Goal: Transaction & Acquisition: Purchase product/service

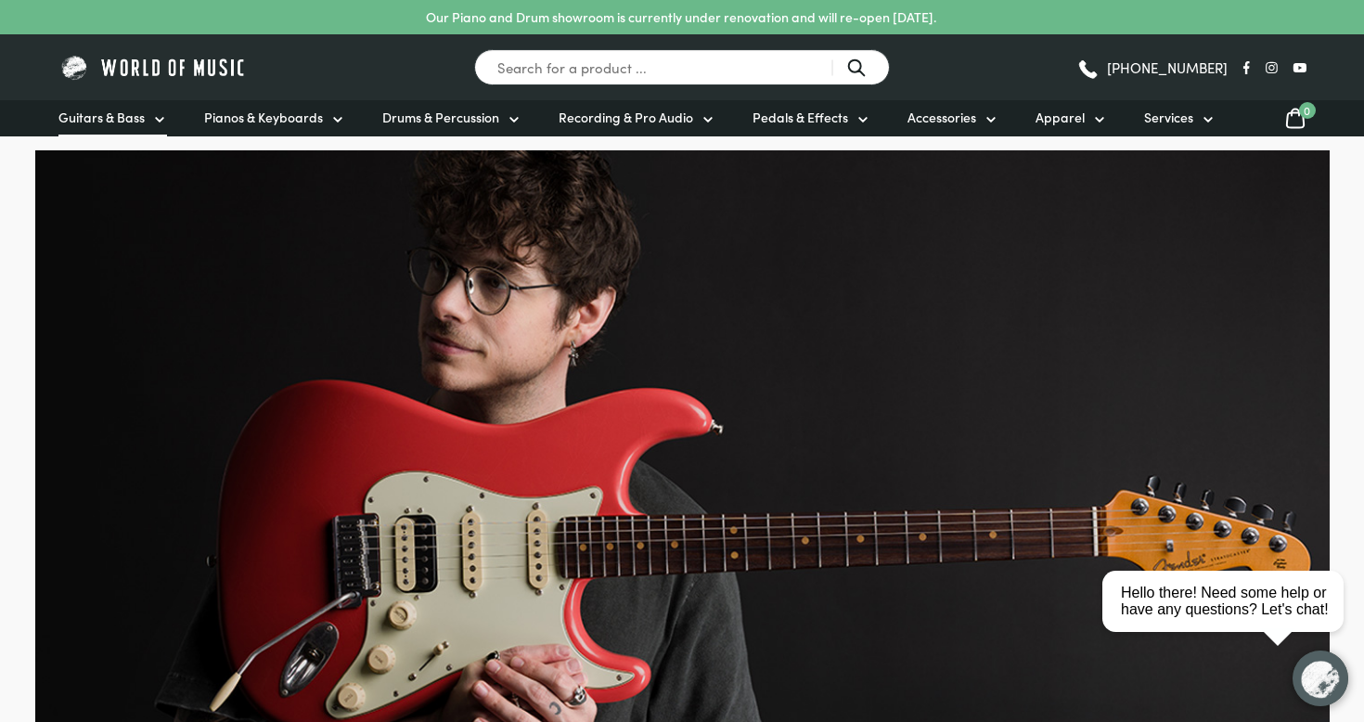
click at [134, 116] on span "Guitars & Bass" at bounding box center [101, 117] width 86 height 19
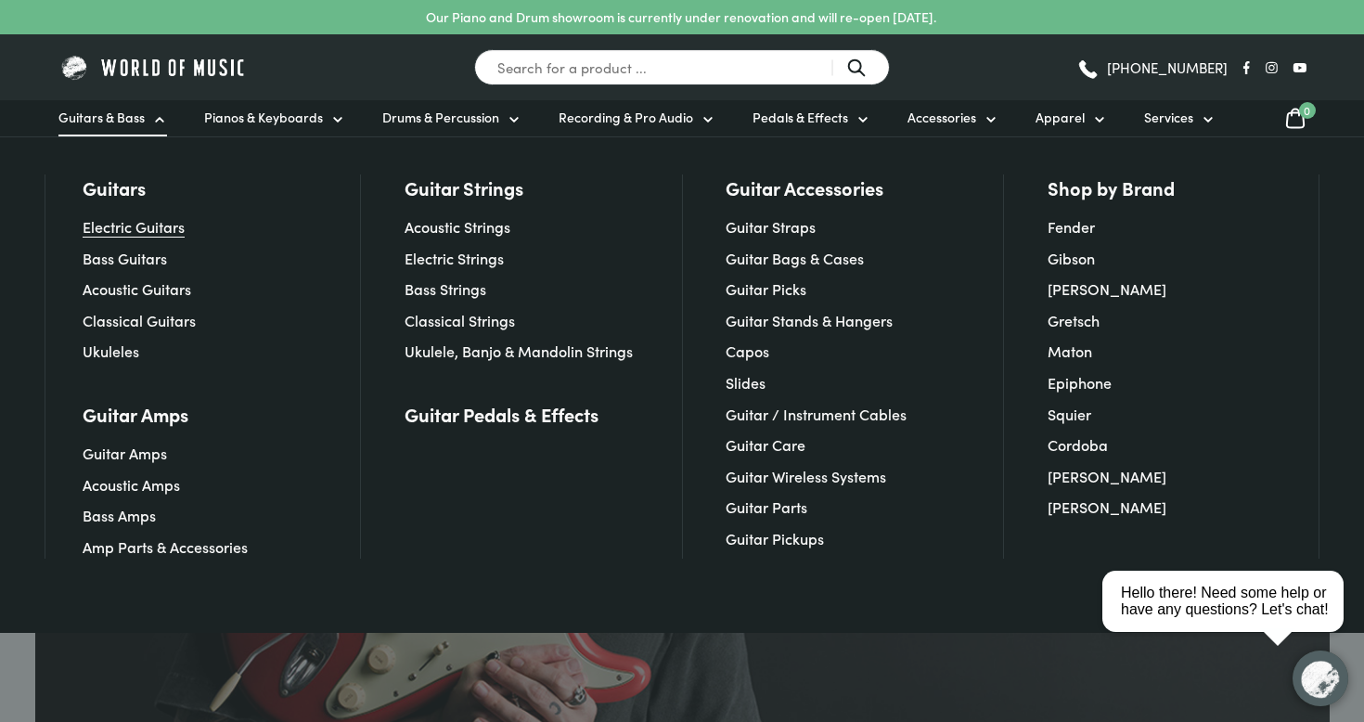
click at [145, 228] on link "Electric Guitars" at bounding box center [134, 226] width 102 height 20
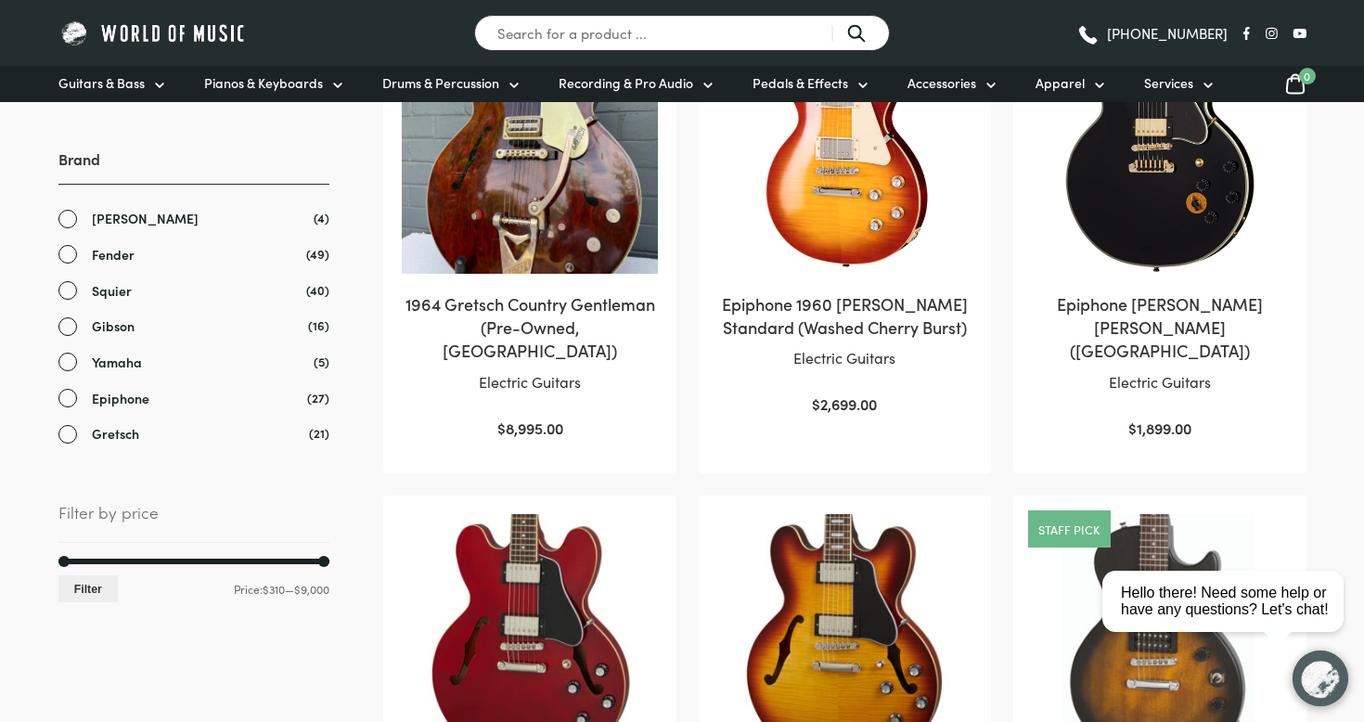
scroll to position [518, 0]
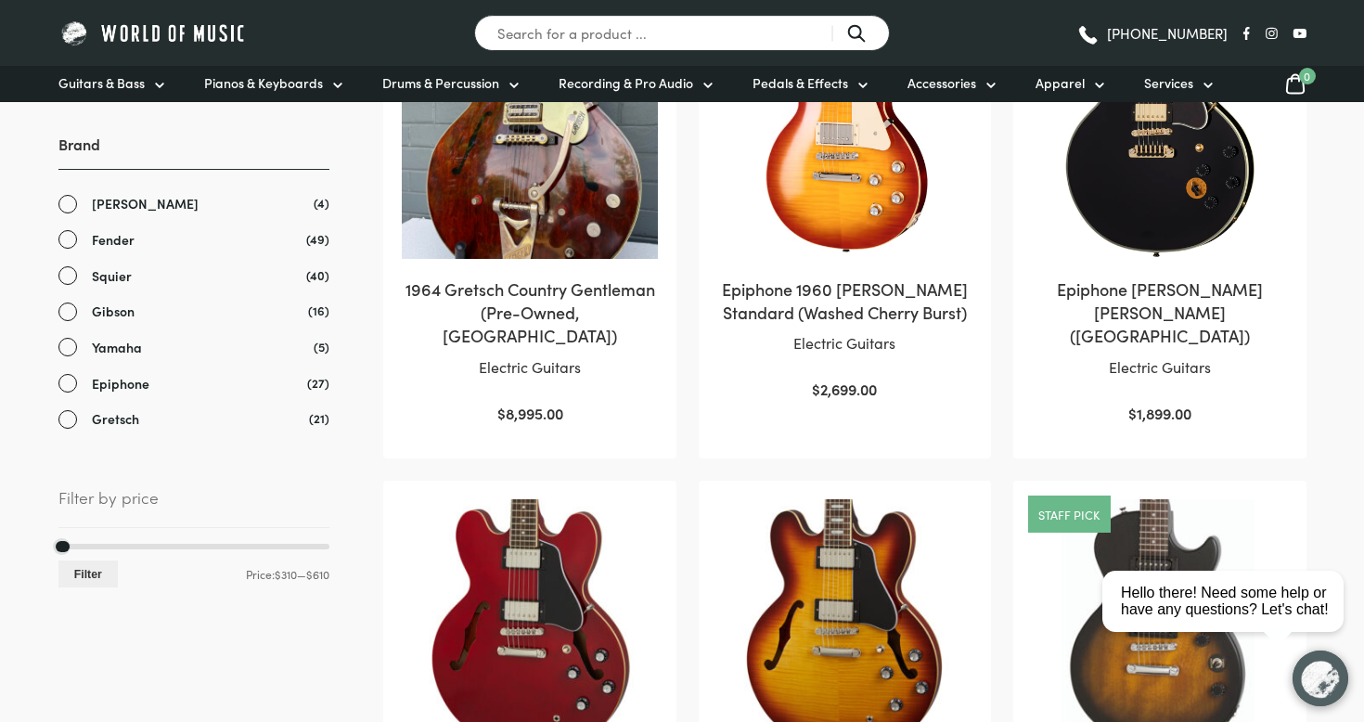
drag, startPoint x: 324, startPoint y: 542, endPoint x: 68, endPoint y: 551, distance: 256.2
click at [68, 551] on div "Min price 310 Max price 610 Filter Price: $310 — $610" at bounding box center [193, 566] width 271 height 45
click at [82, 568] on button "Filter" at bounding box center [88, 573] width 60 height 27
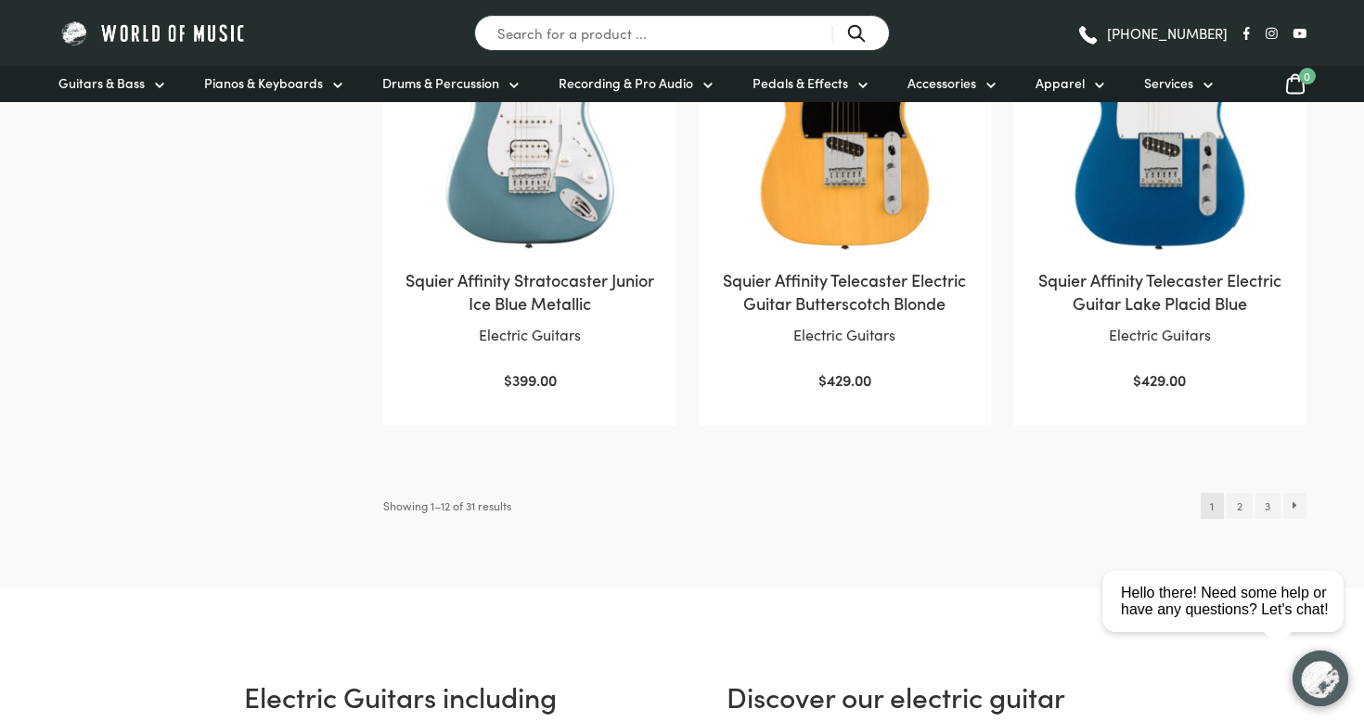
scroll to position [1975, 0]
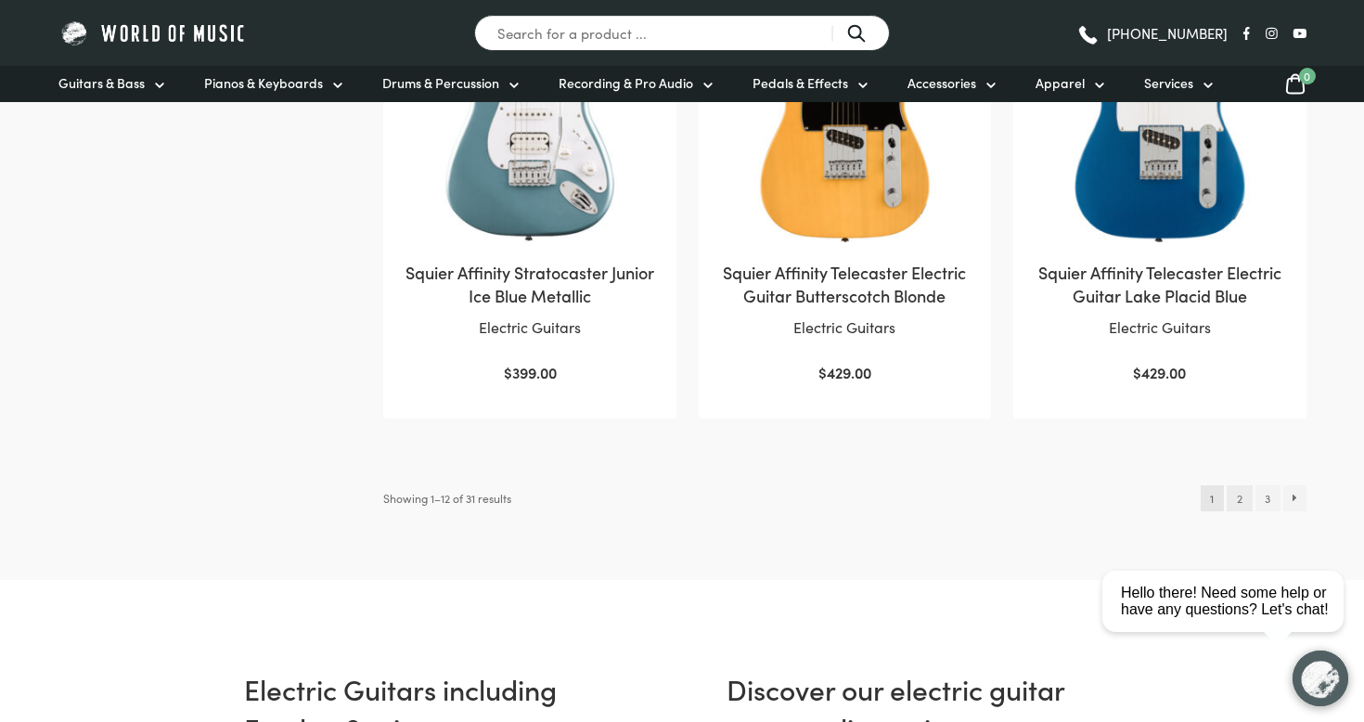
click at [1244, 499] on link "2" at bounding box center [1238, 498] width 25 height 26
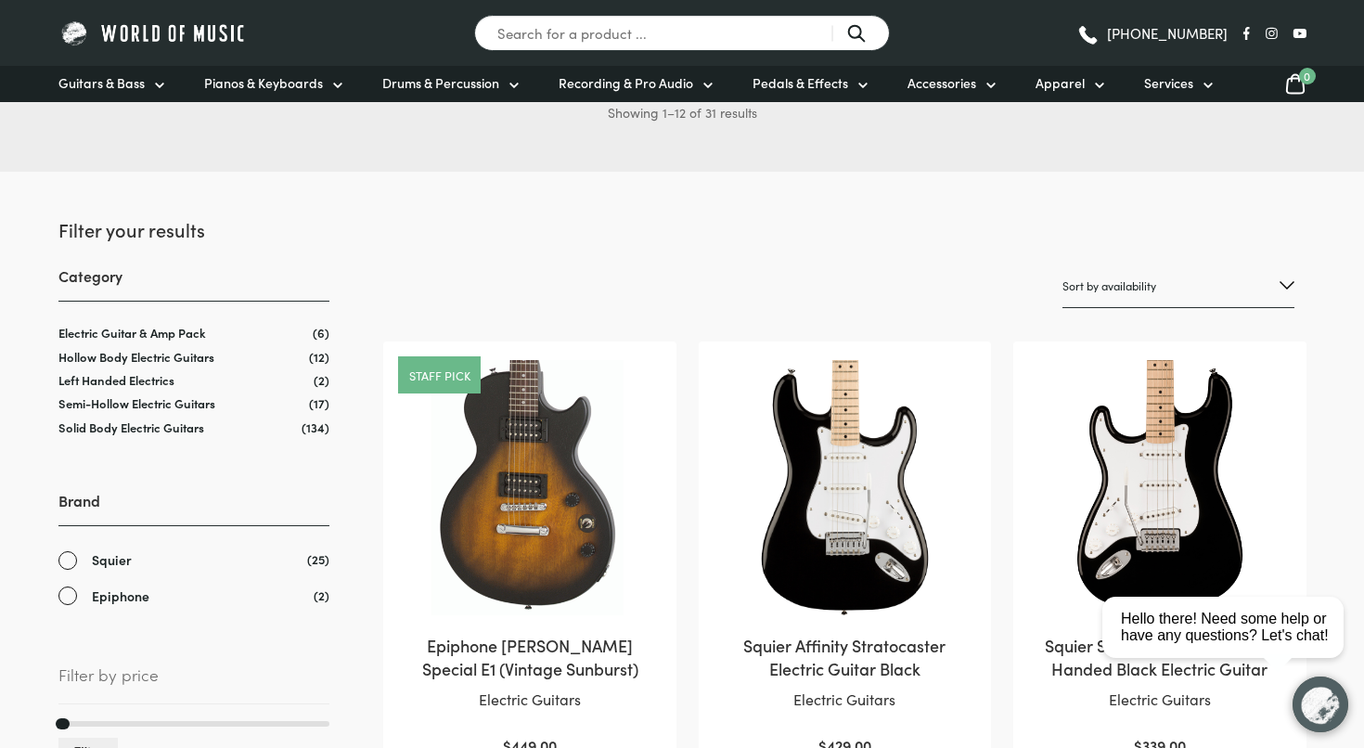
scroll to position [187, 0]
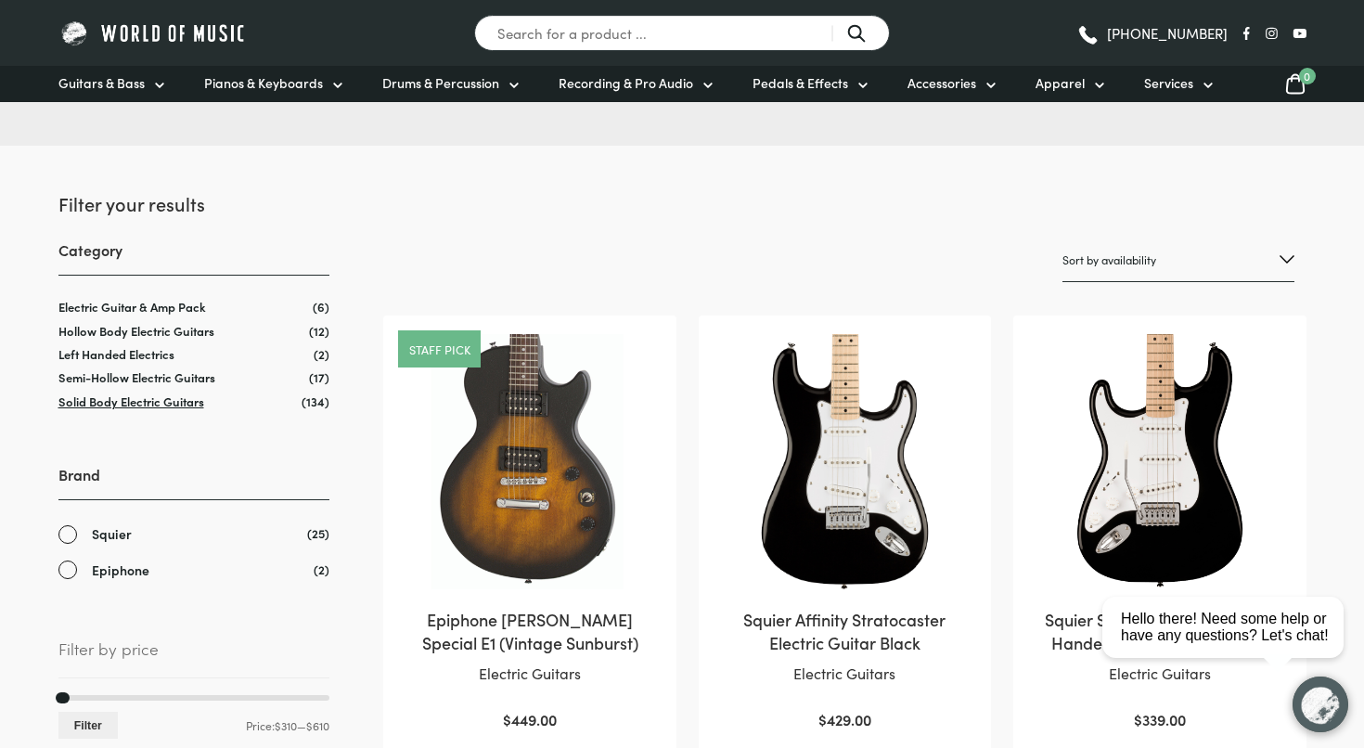
click at [166, 404] on link "Solid Body Electric Guitars" at bounding box center [131, 401] width 146 height 18
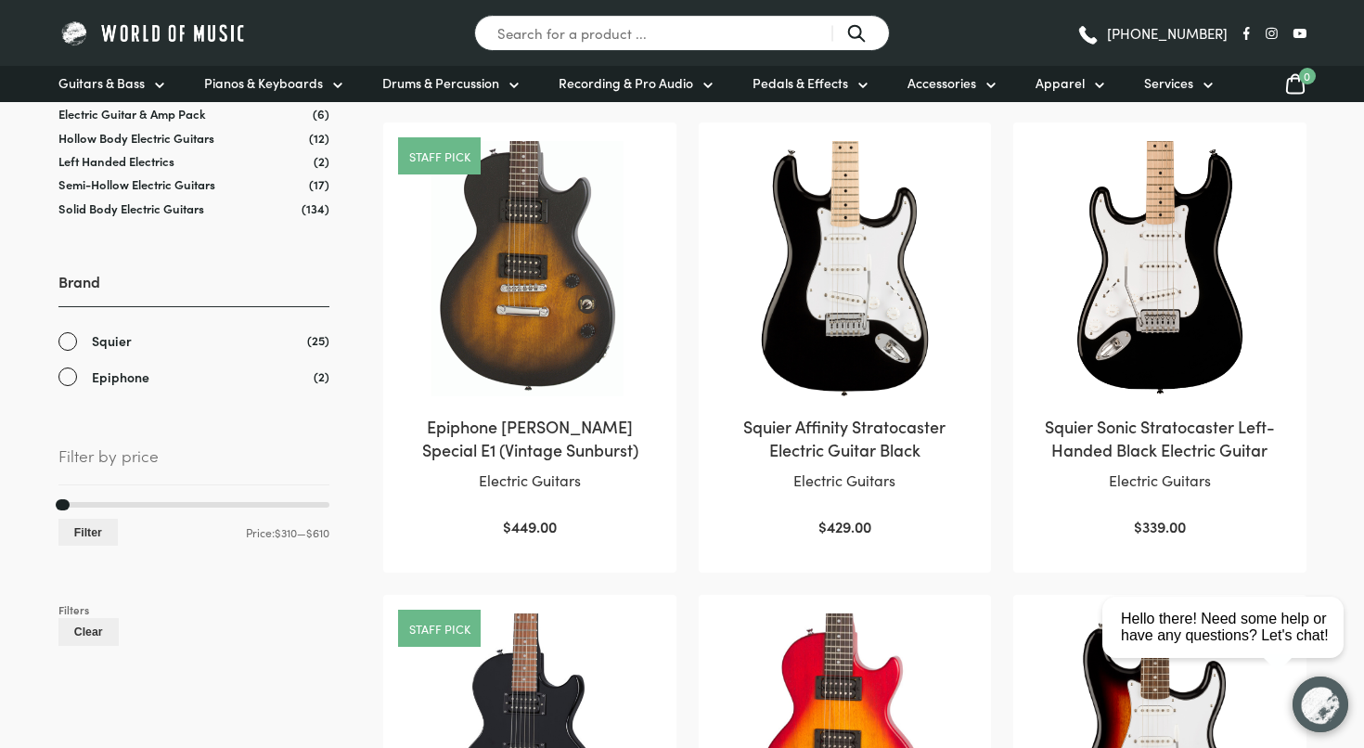
scroll to position [451, 0]
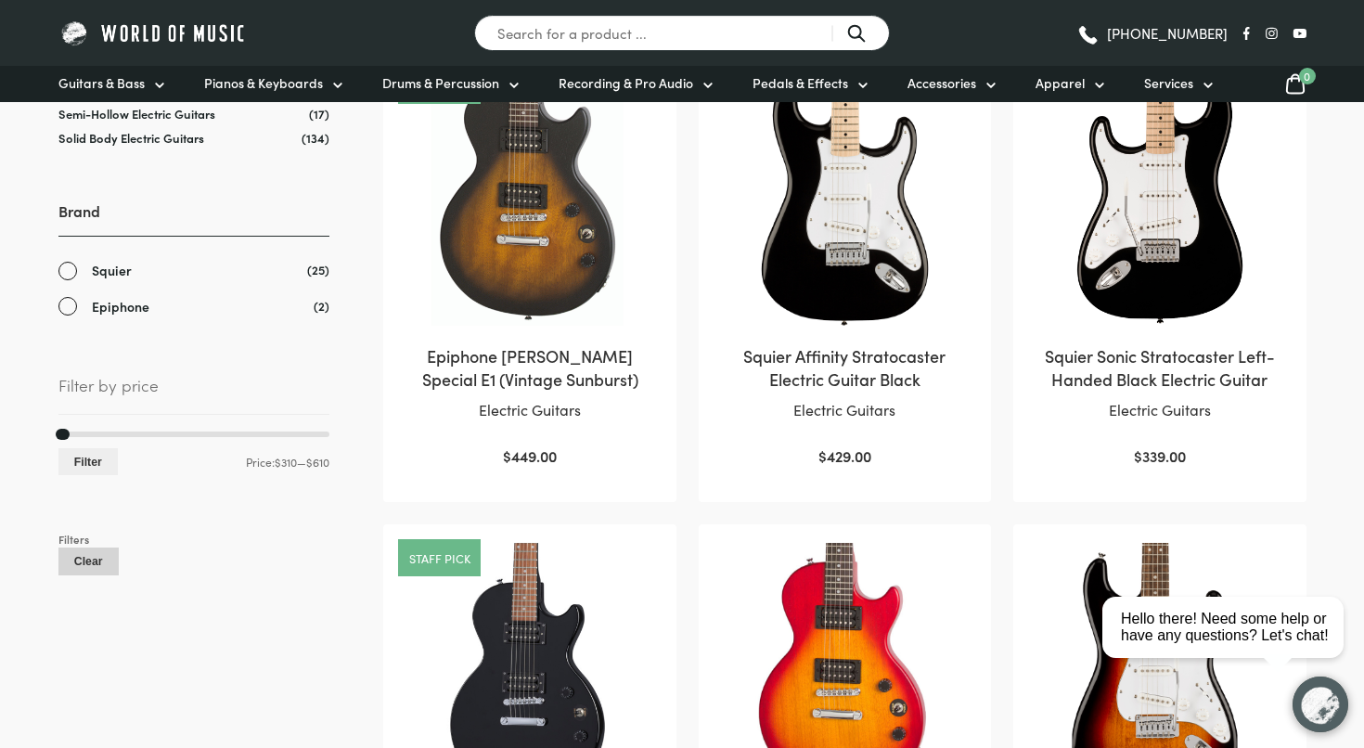
click at [83, 547] on button "Clear" at bounding box center [88, 560] width 60 height 27
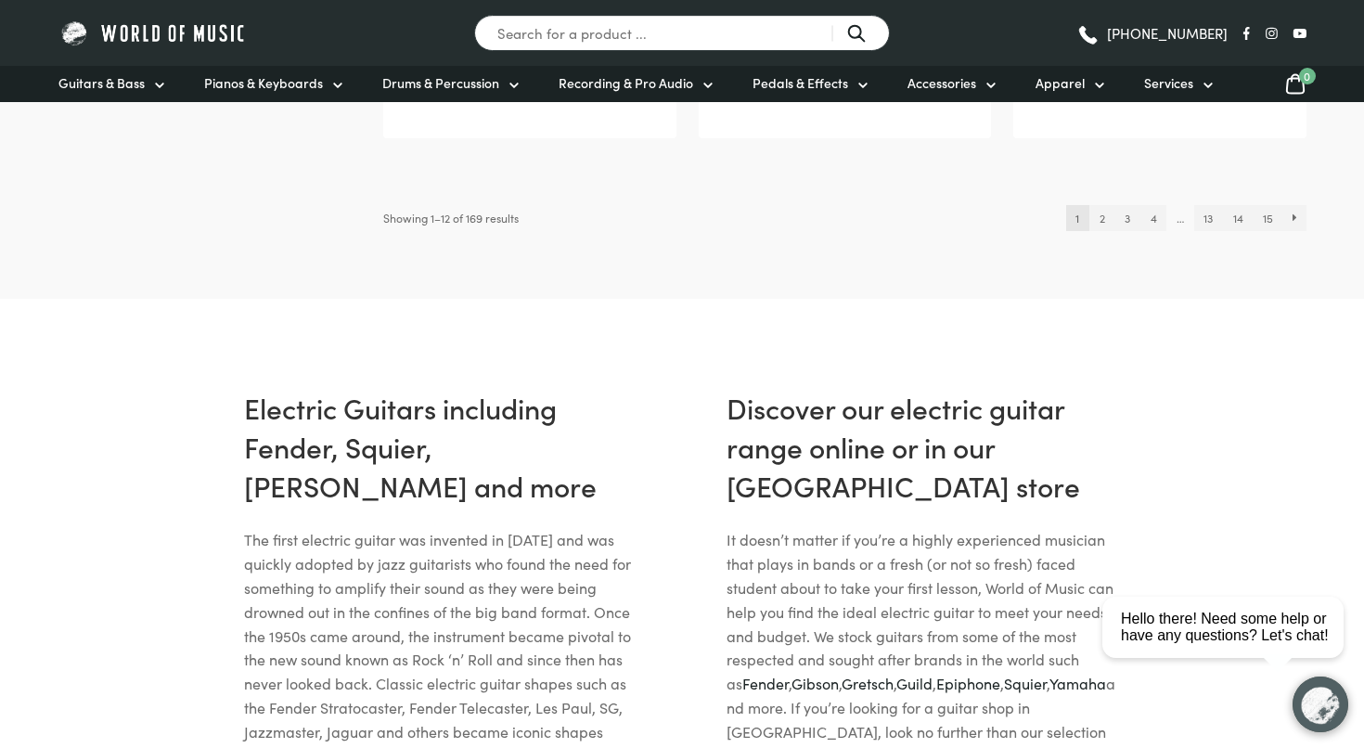
scroll to position [2084, 0]
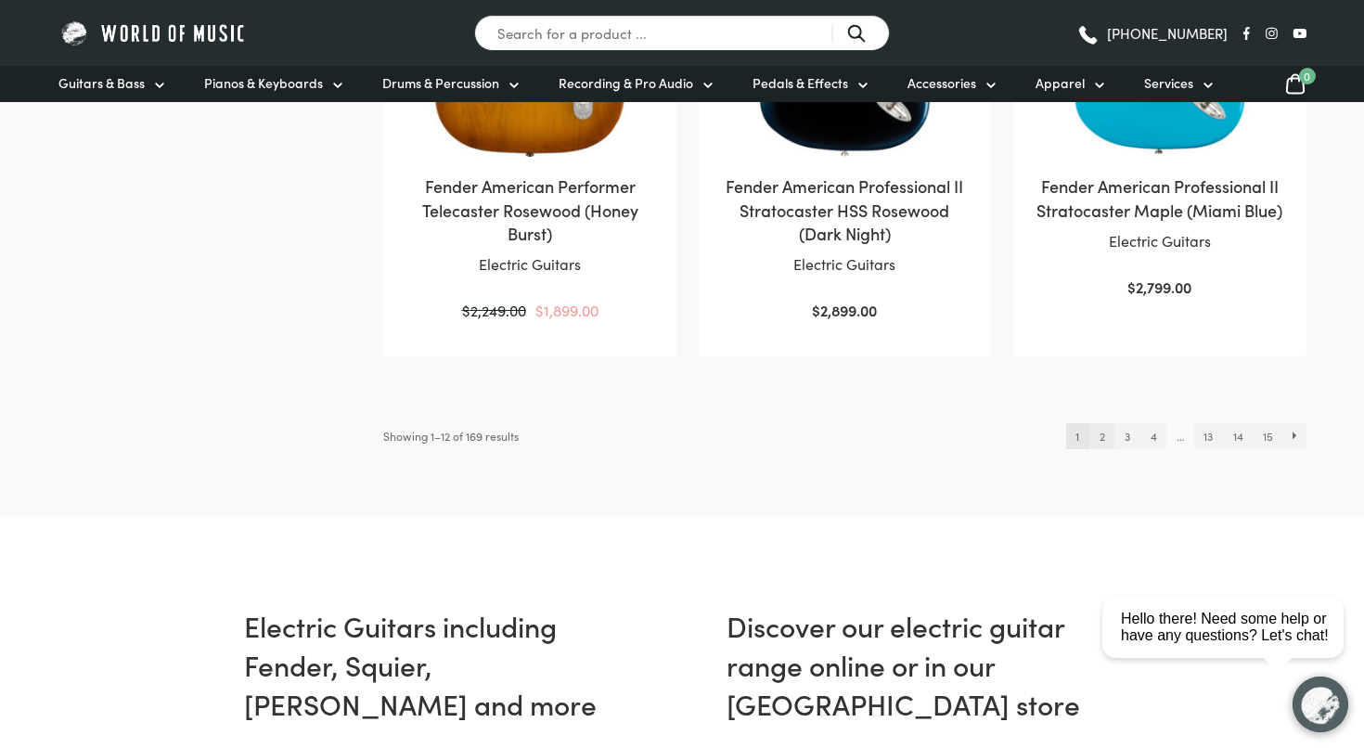
click at [1098, 423] on link "2" at bounding box center [1101, 436] width 25 height 26
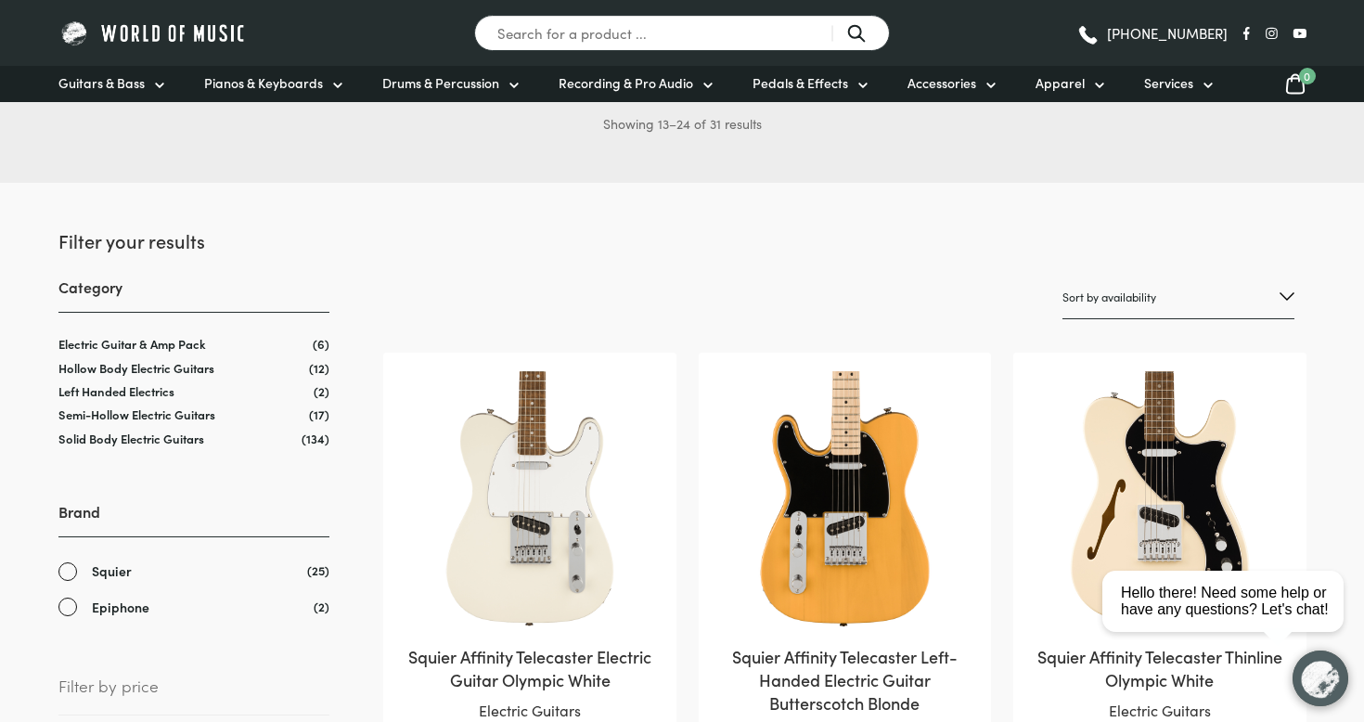
scroll to position [165, 0]
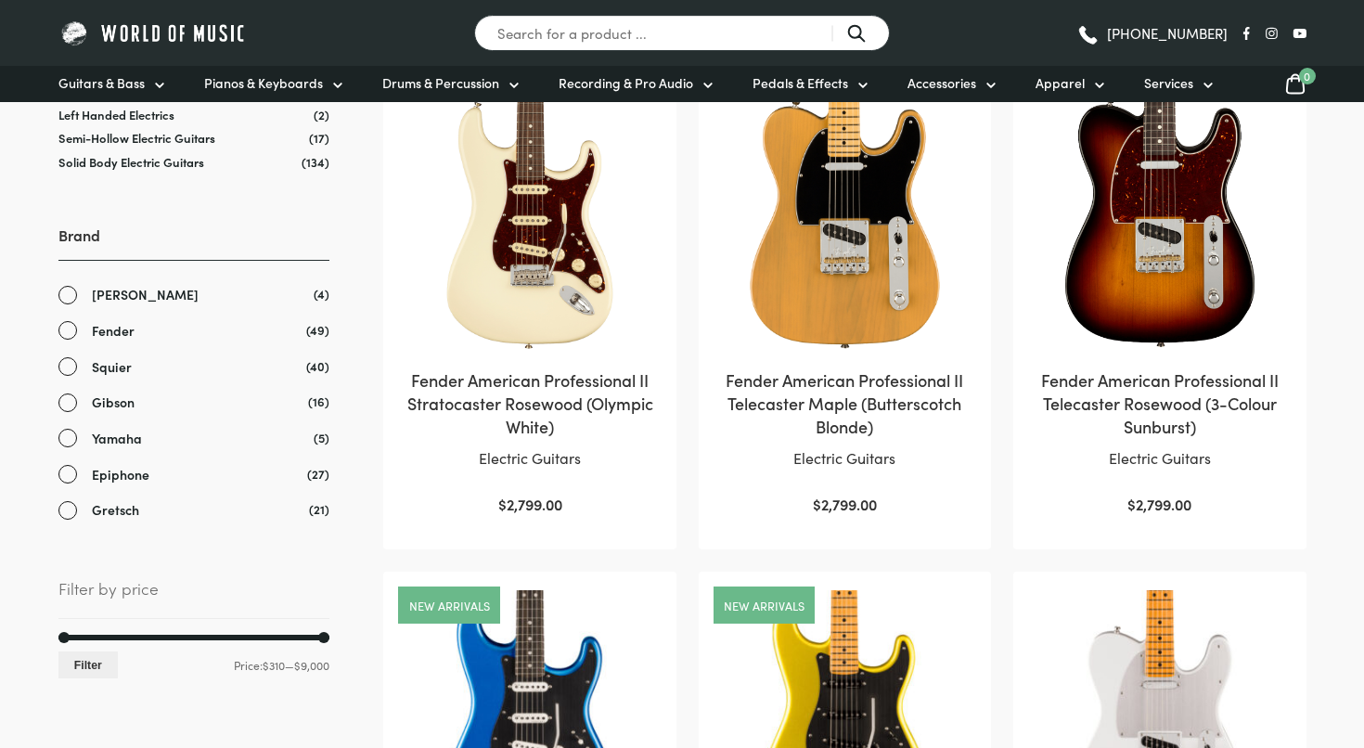
scroll to position [424, 0]
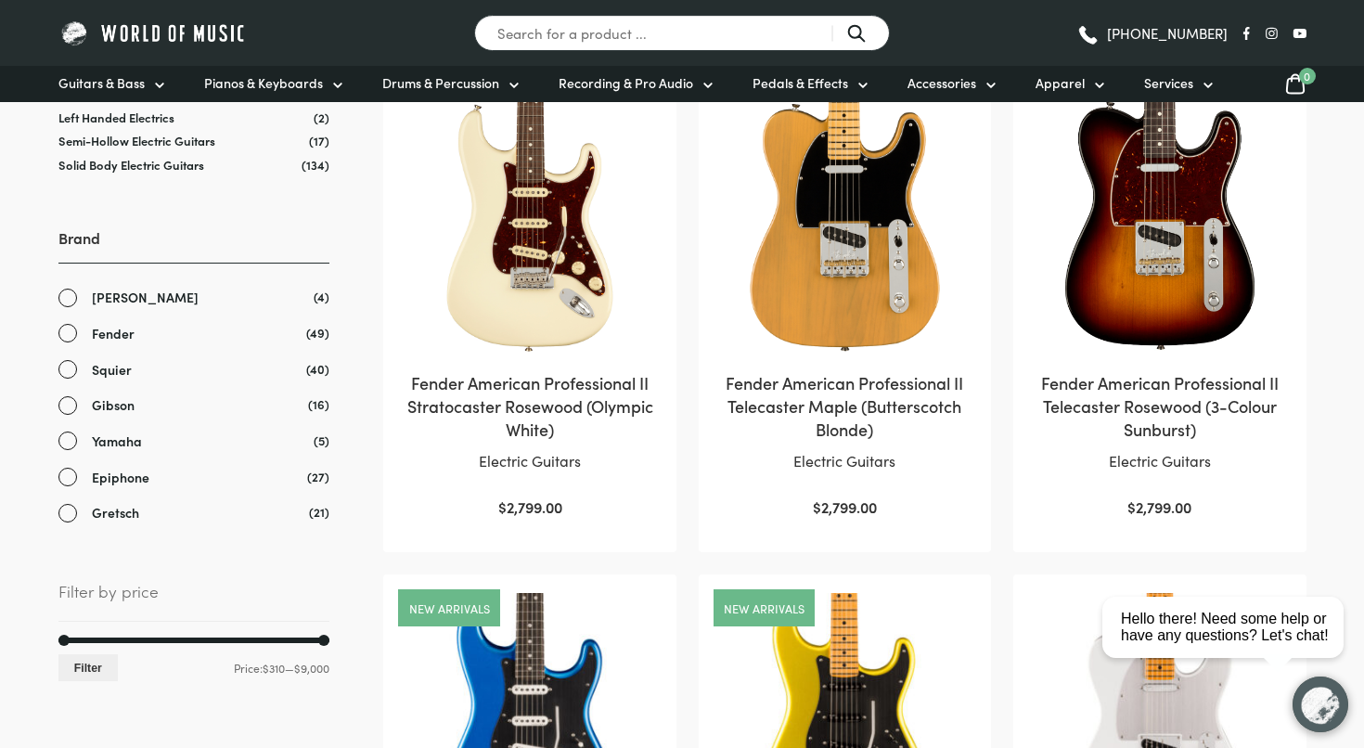
click at [125, 637] on div "Min price 310 Max price 9000 Filter Price: $310 — $9,000" at bounding box center [193, 659] width 271 height 45
click at [127, 637] on div at bounding box center [193, 640] width 271 height 6
drag, startPoint x: 133, startPoint y: 636, endPoint x: 118, endPoint y: 636, distance: 14.8
click at [118, 637] on div "Min price 2240 Max price 9000 Filter Price: $2,320 — $9,000" at bounding box center [193, 659] width 271 height 45
drag, startPoint x: 122, startPoint y: 633, endPoint x: 0, endPoint y: 630, distance: 121.5
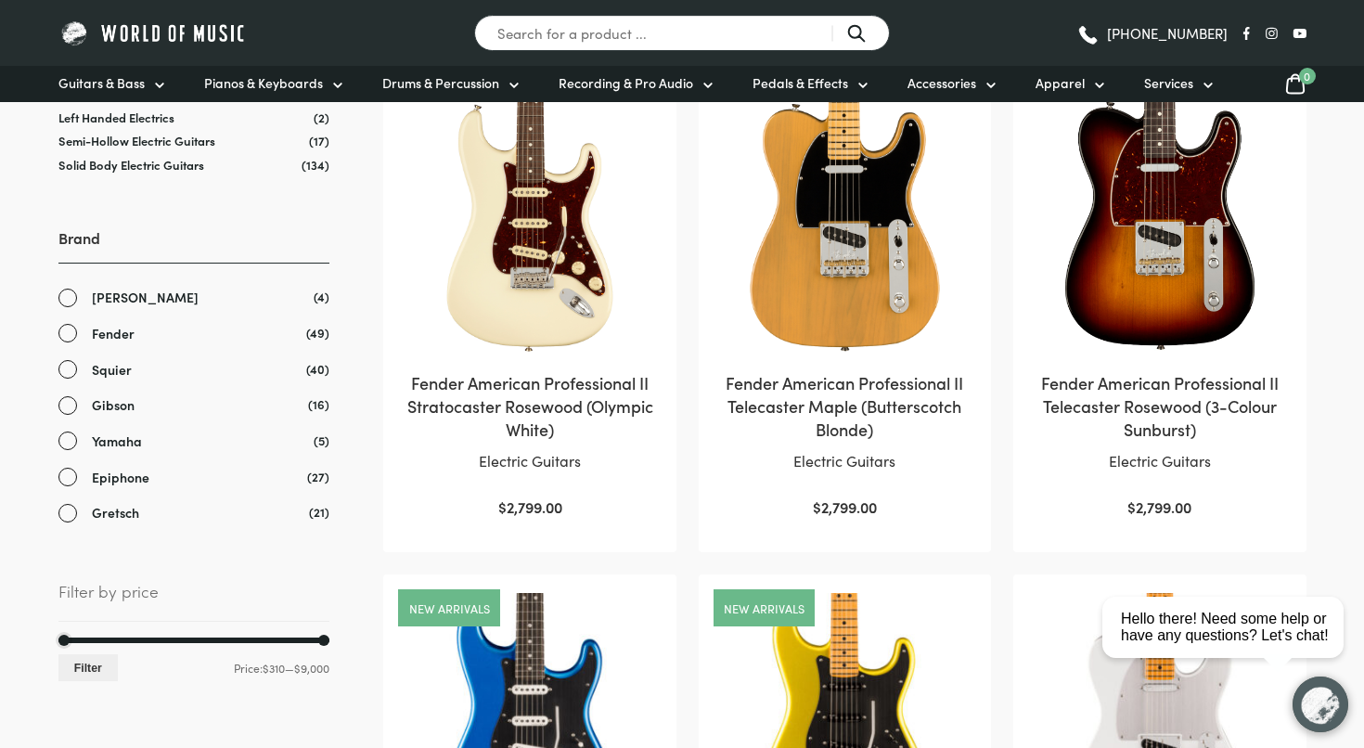
drag, startPoint x: 323, startPoint y: 634, endPoint x: 70, endPoint y: 647, distance: 252.6
click at [70, 647] on div "Min price 310 Max price 730 Filter Price: $310 — $730" at bounding box center [193, 659] width 271 height 45
click at [90, 666] on button "Filter" at bounding box center [88, 667] width 60 height 27
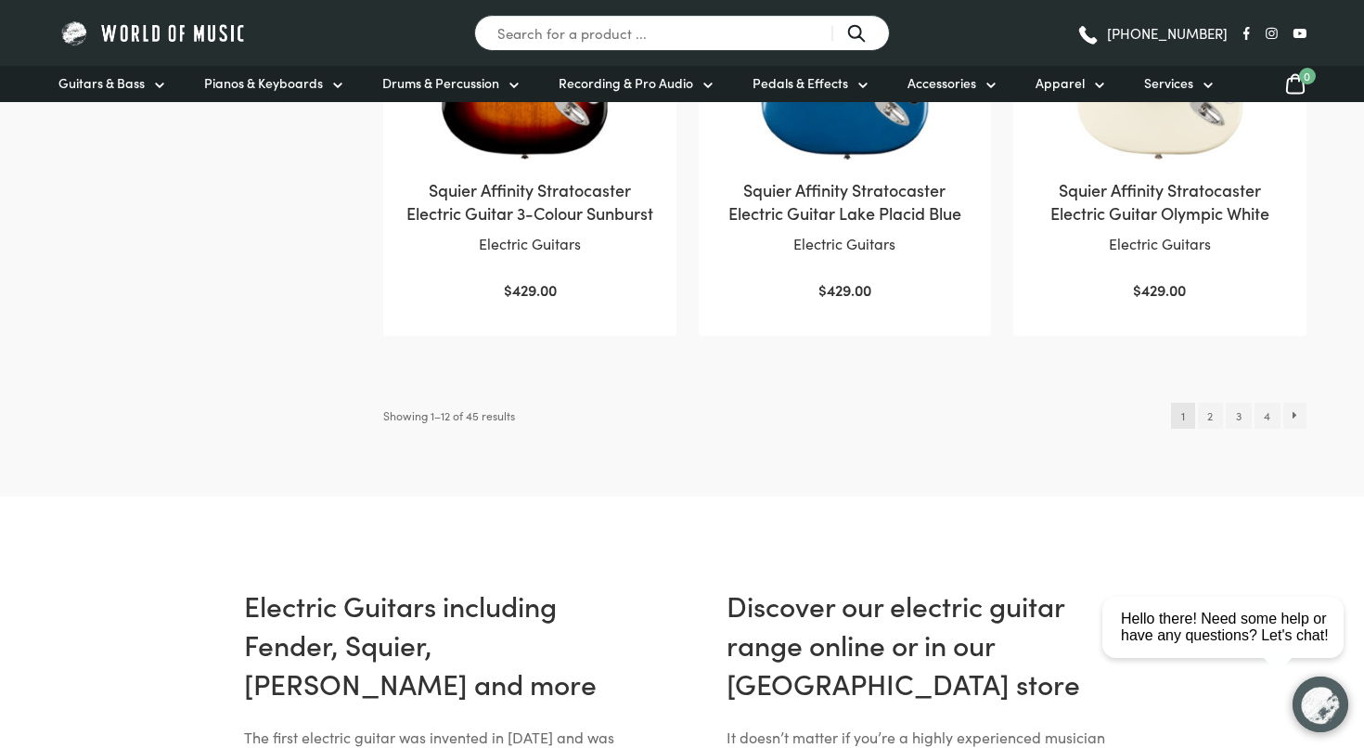
scroll to position [2133, 0]
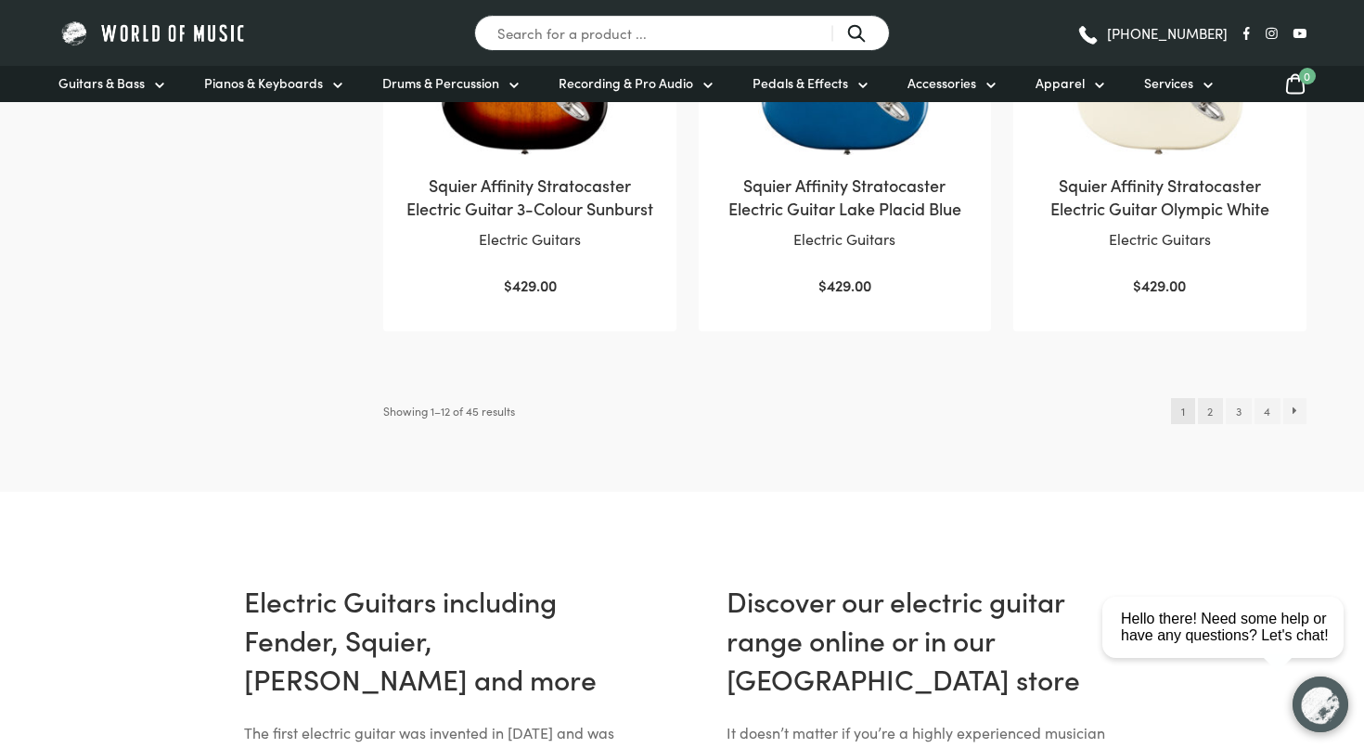
click at [1211, 402] on link "2" at bounding box center [1210, 411] width 25 height 26
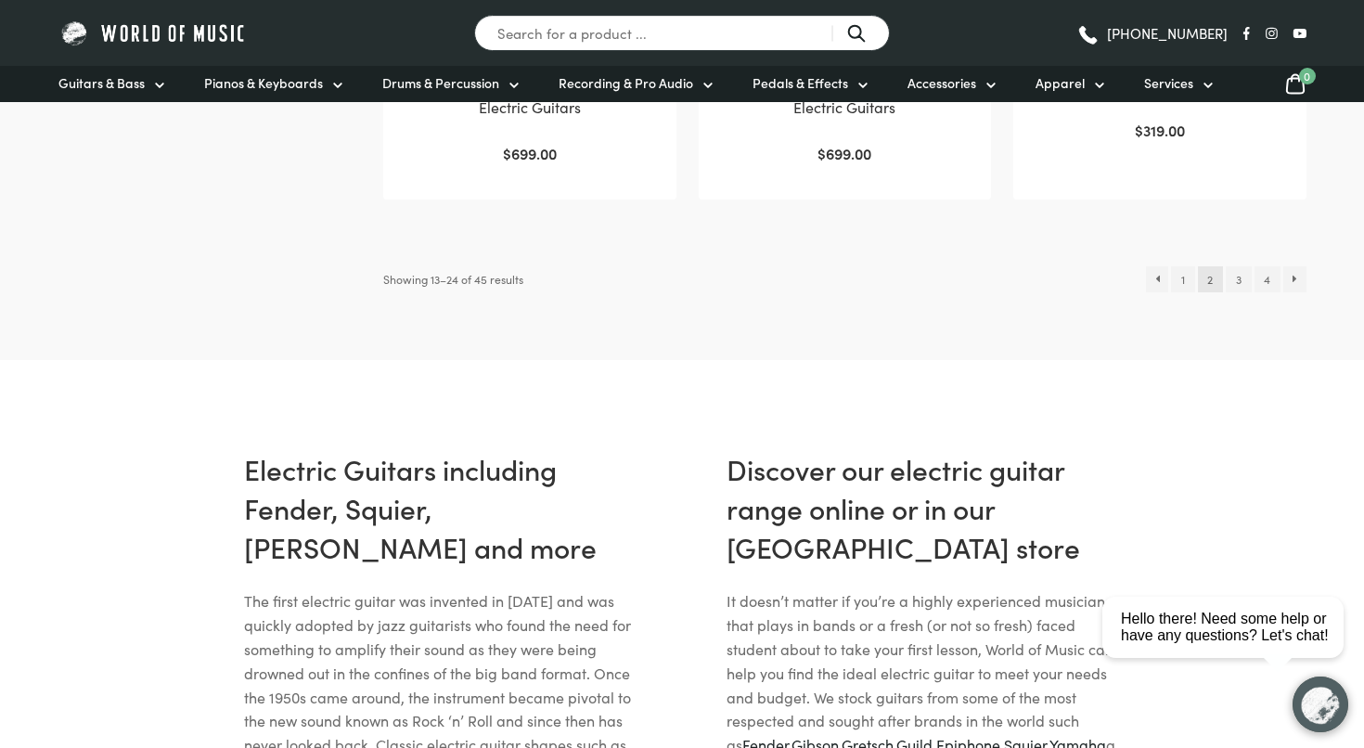
scroll to position [2252, 0]
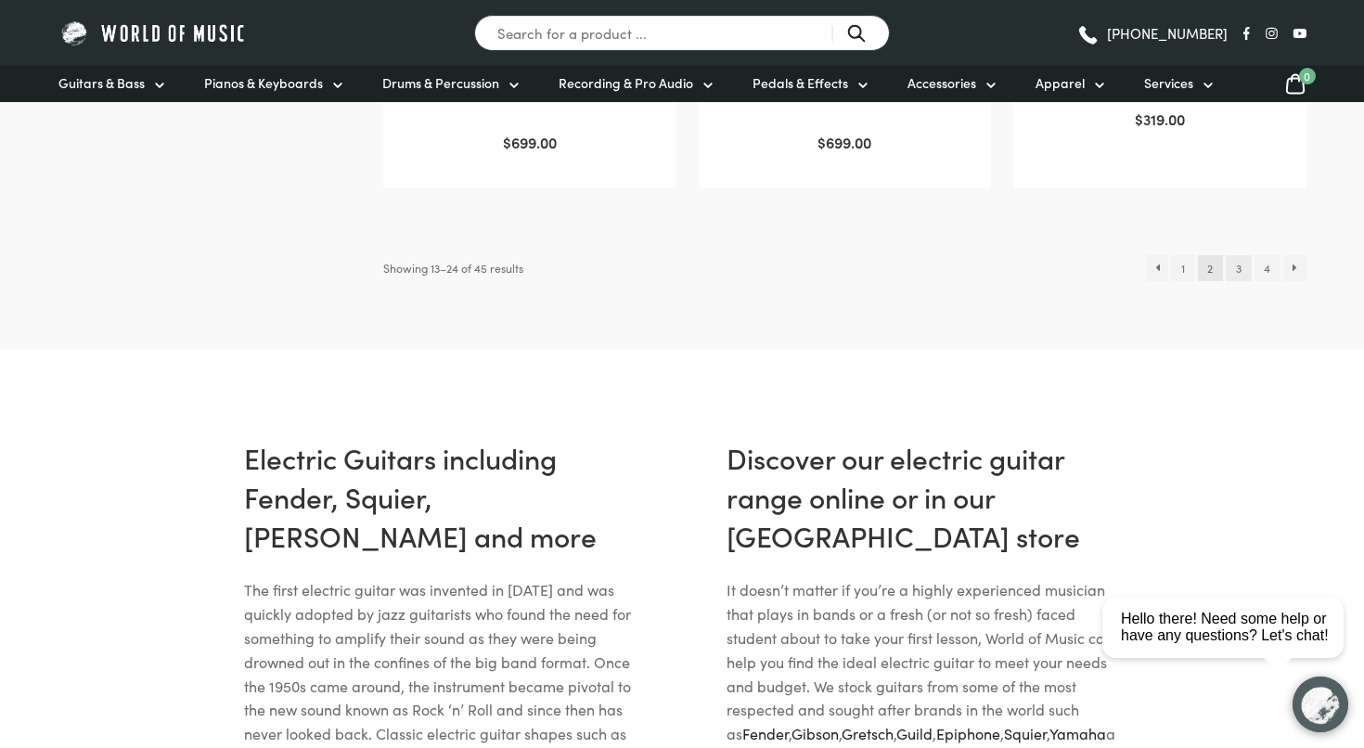
click at [1232, 260] on link "3" at bounding box center [1237, 268] width 25 height 26
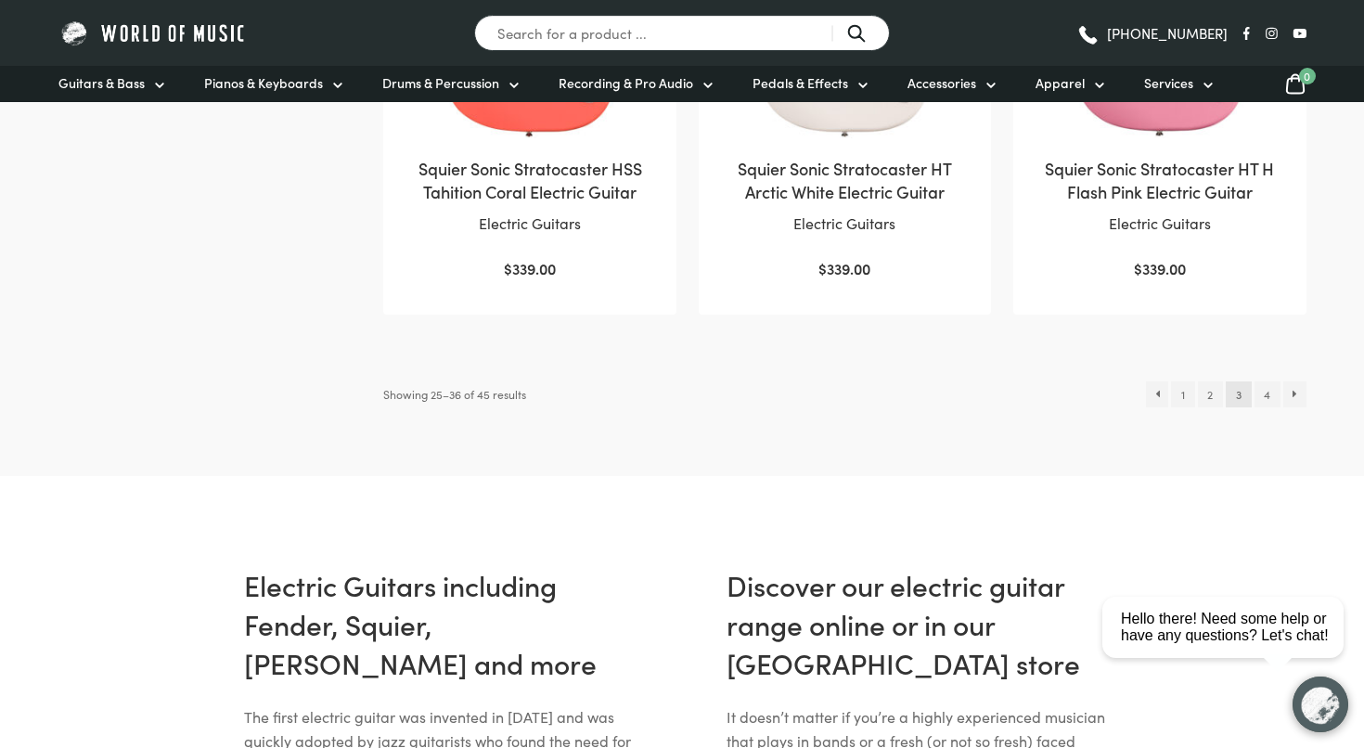
scroll to position [2163, 0]
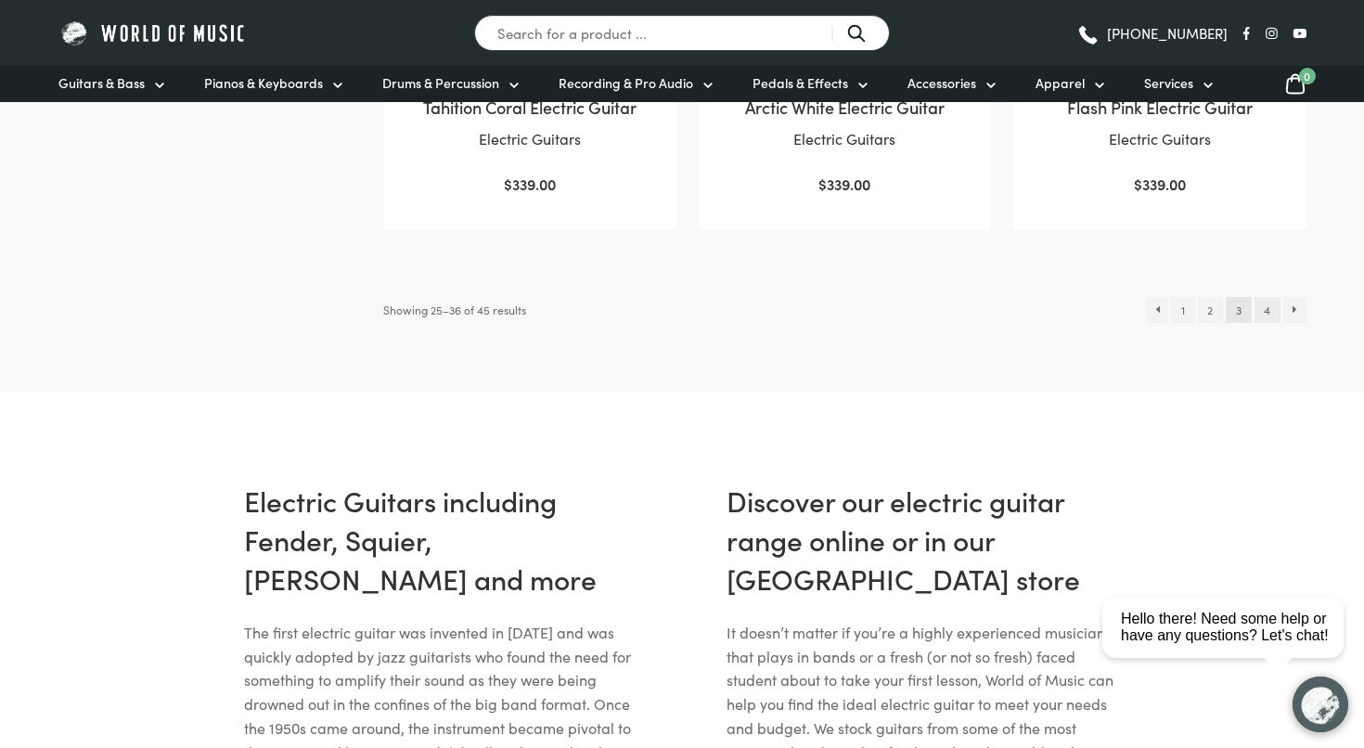
click at [1263, 297] on link "4" at bounding box center [1267, 310] width 26 height 26
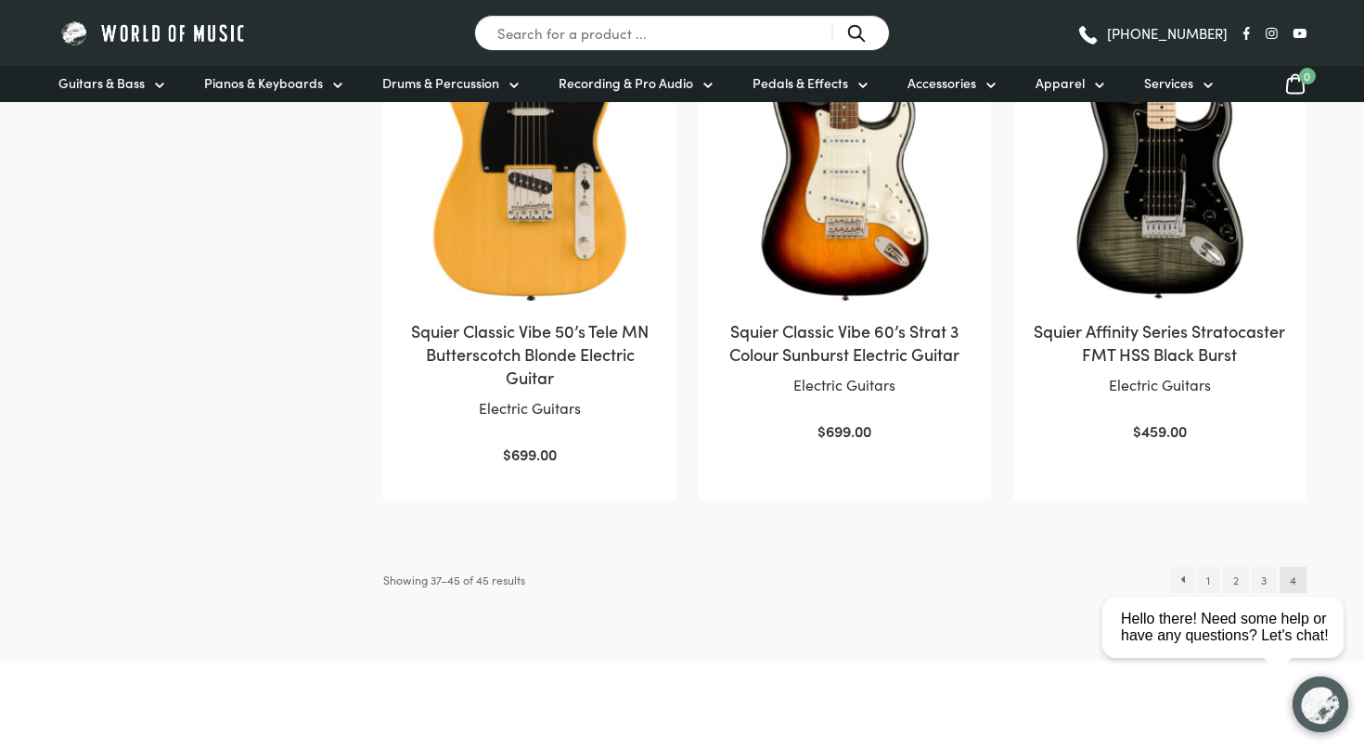
scroll to position [1470, 0]
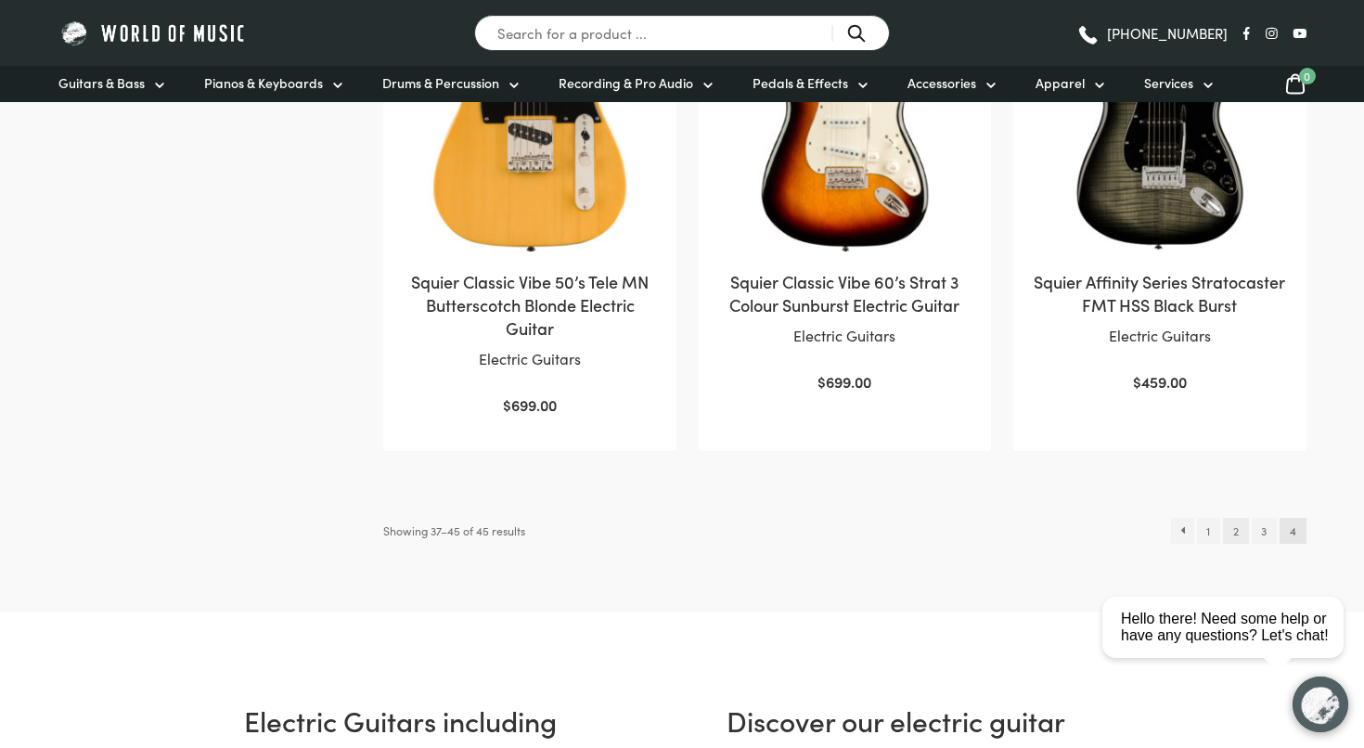
click at [1238, 531] on link "2" at bounding box center [1235, 531] width 25 height 26
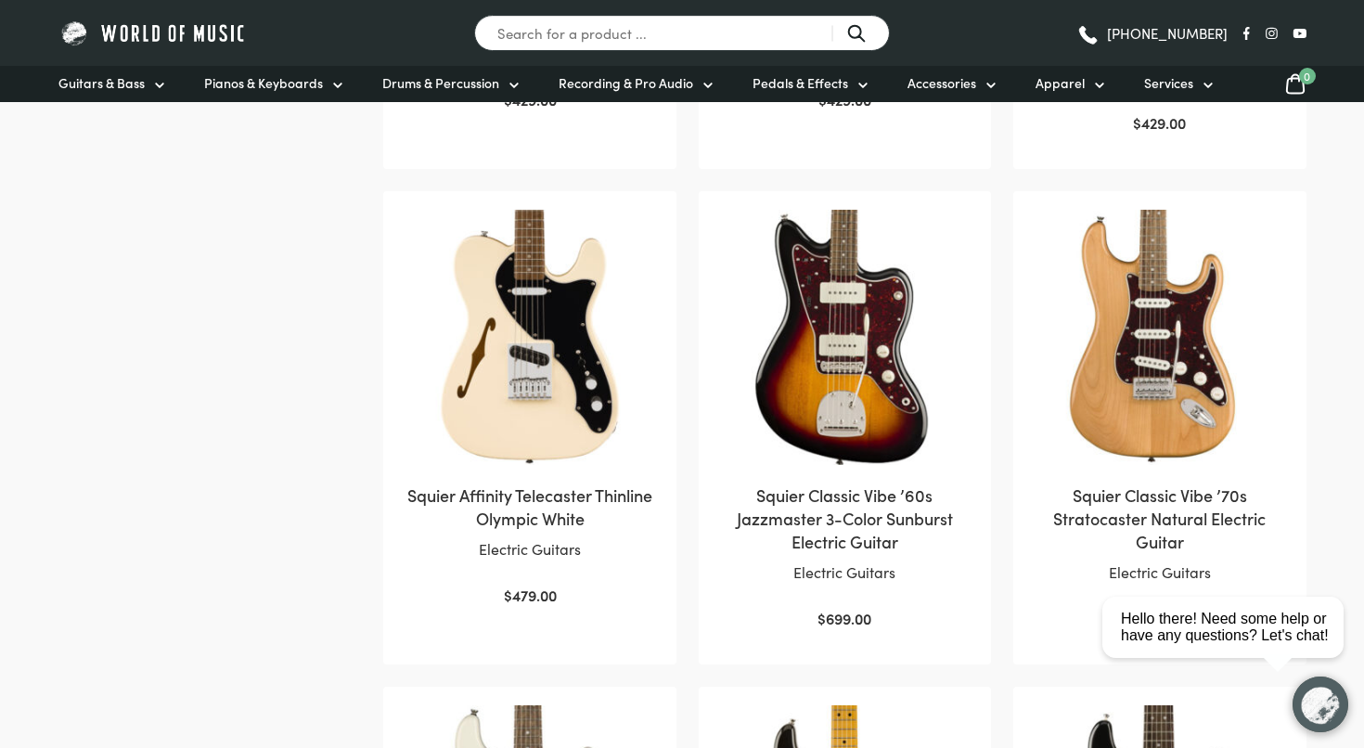
scroll to position [1289, 0]
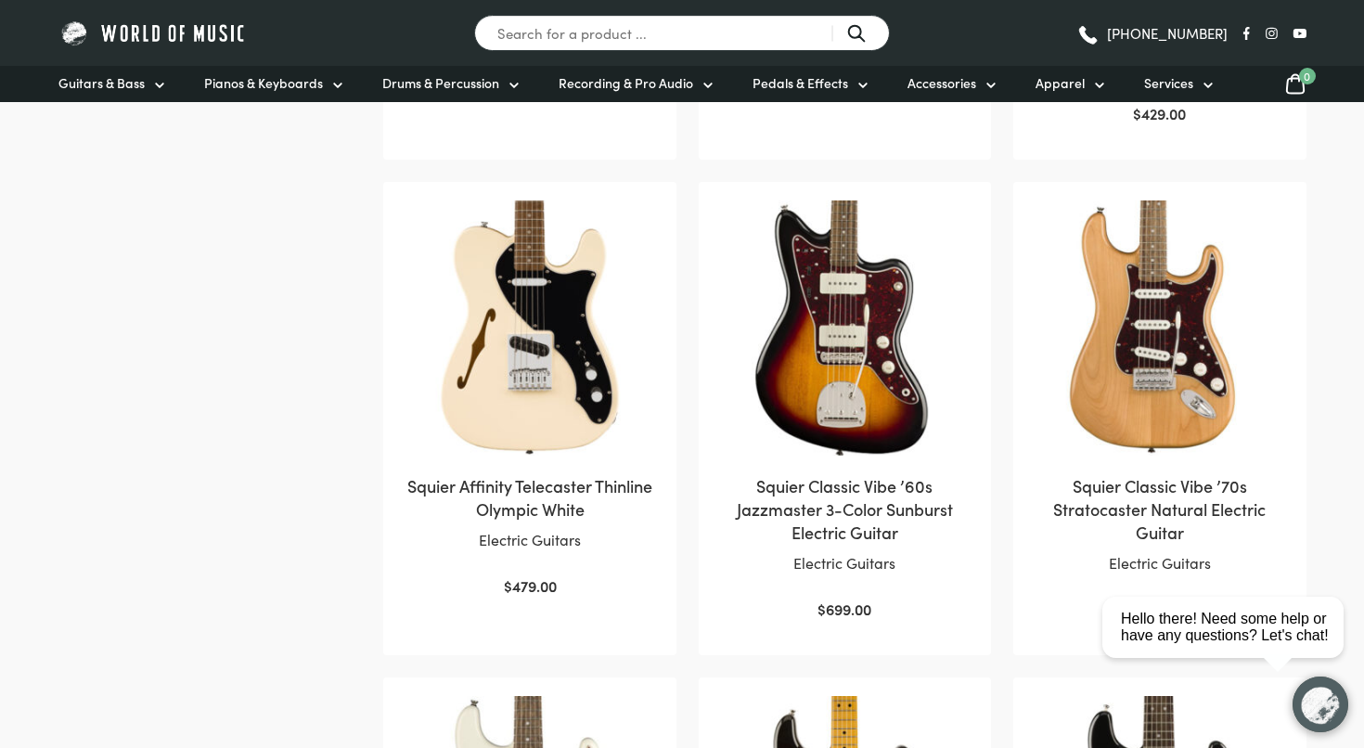
click at [1161, 523] on h2 "Squier Classic Vibe ’70s Stratocaster Natural Electric Guitar" at bounding box center [1158, 509] width 255 height 70
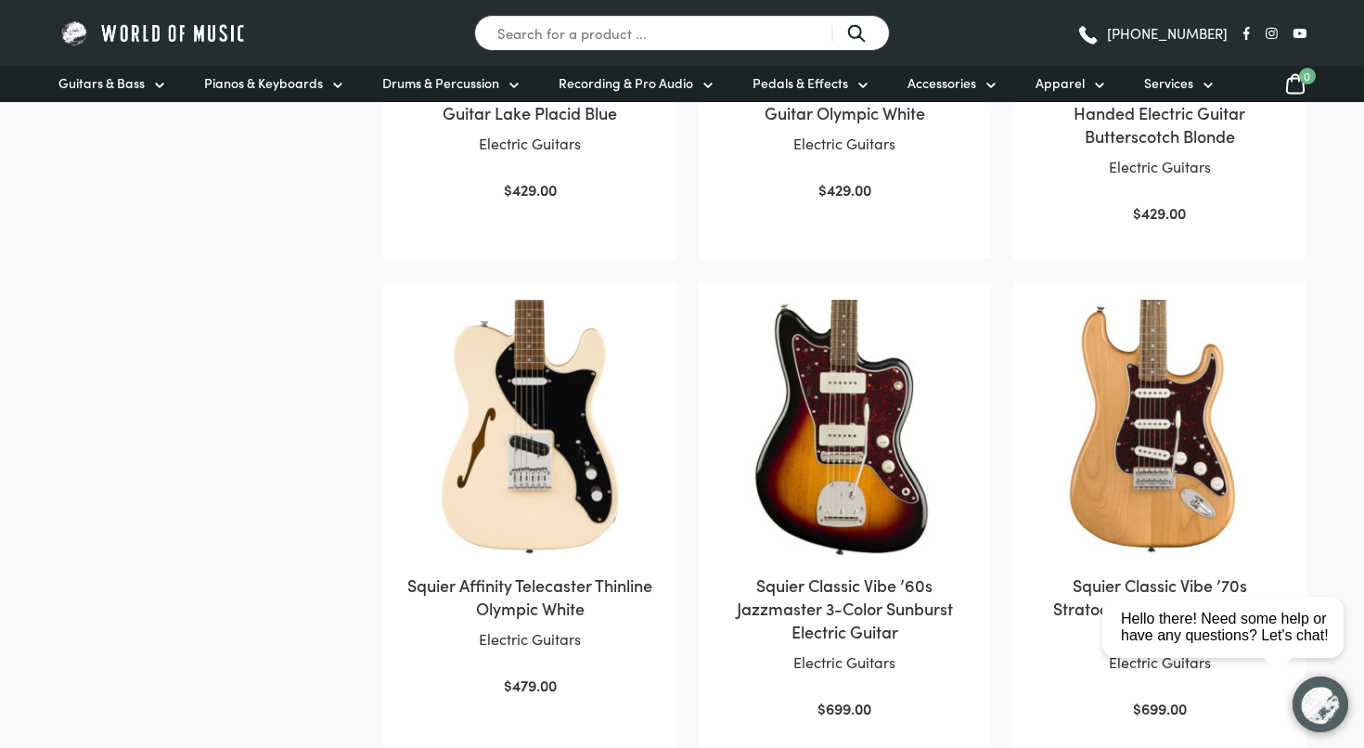
scroll to position [1187, 0]
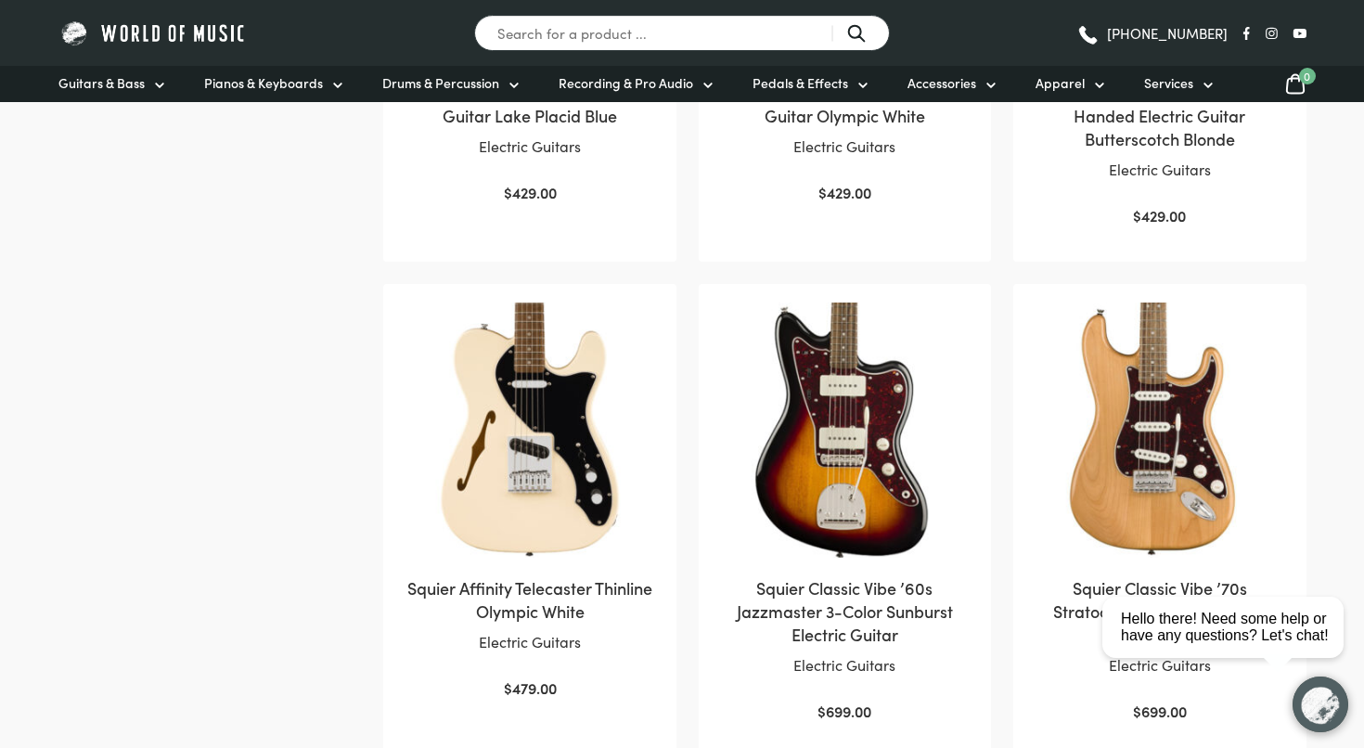
click at [517, 610] on h2 "Squier Affinity Telecaster Thinline Olympic White" at bounding box center [529, 599] width 255 height 46
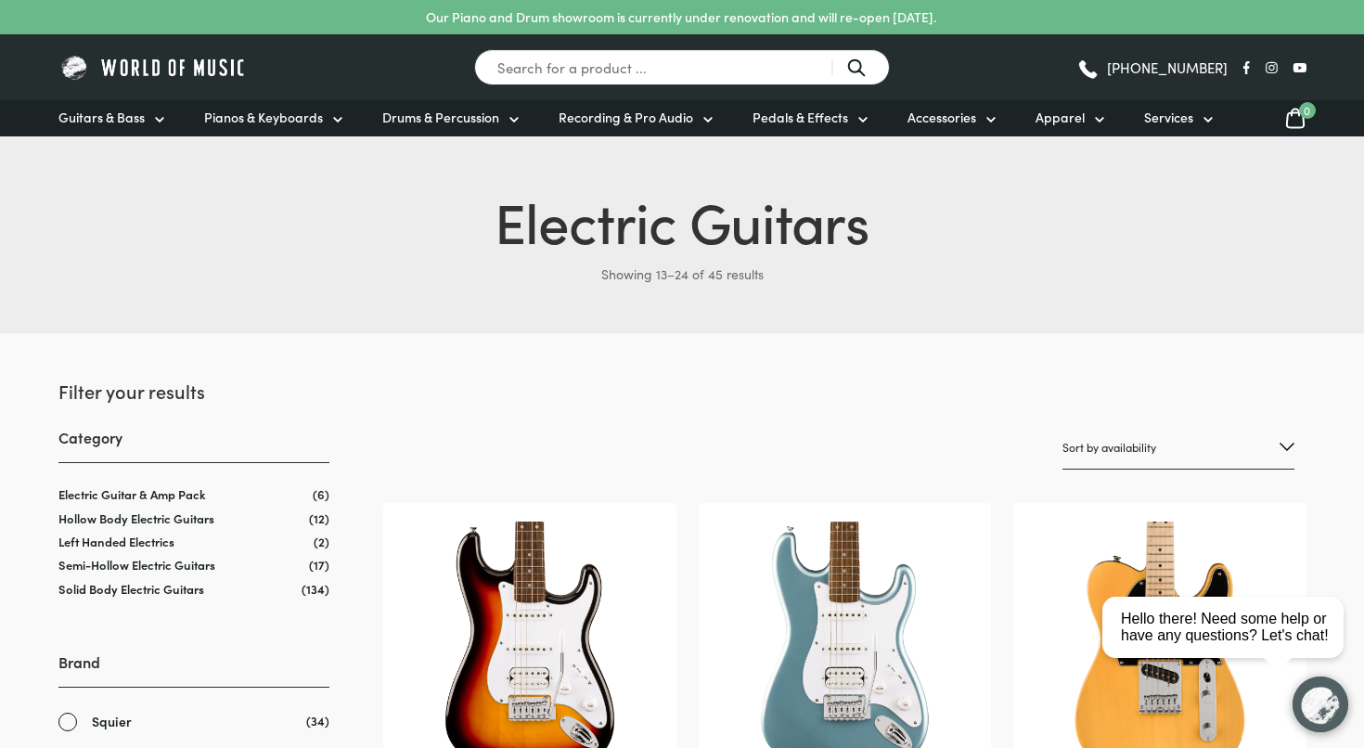
scroll to position [0, 0]
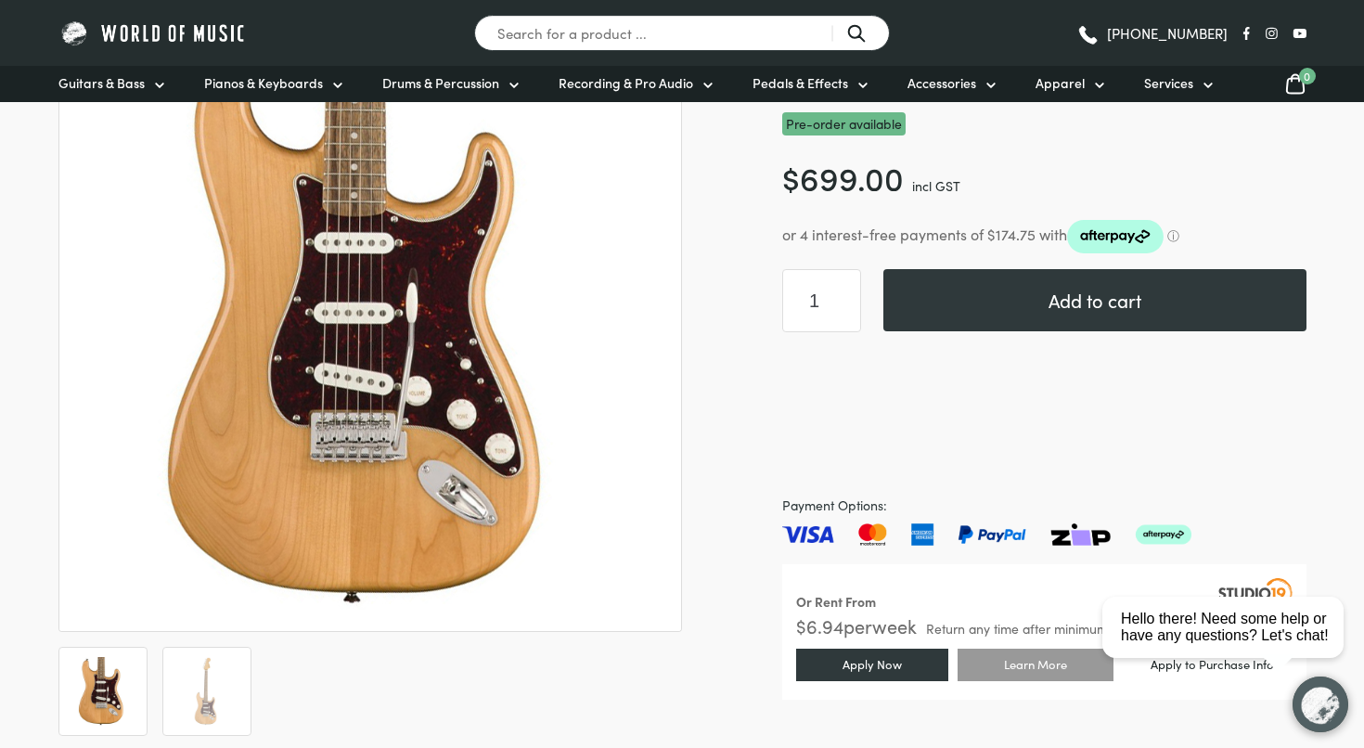
scroll to position [296, 0]
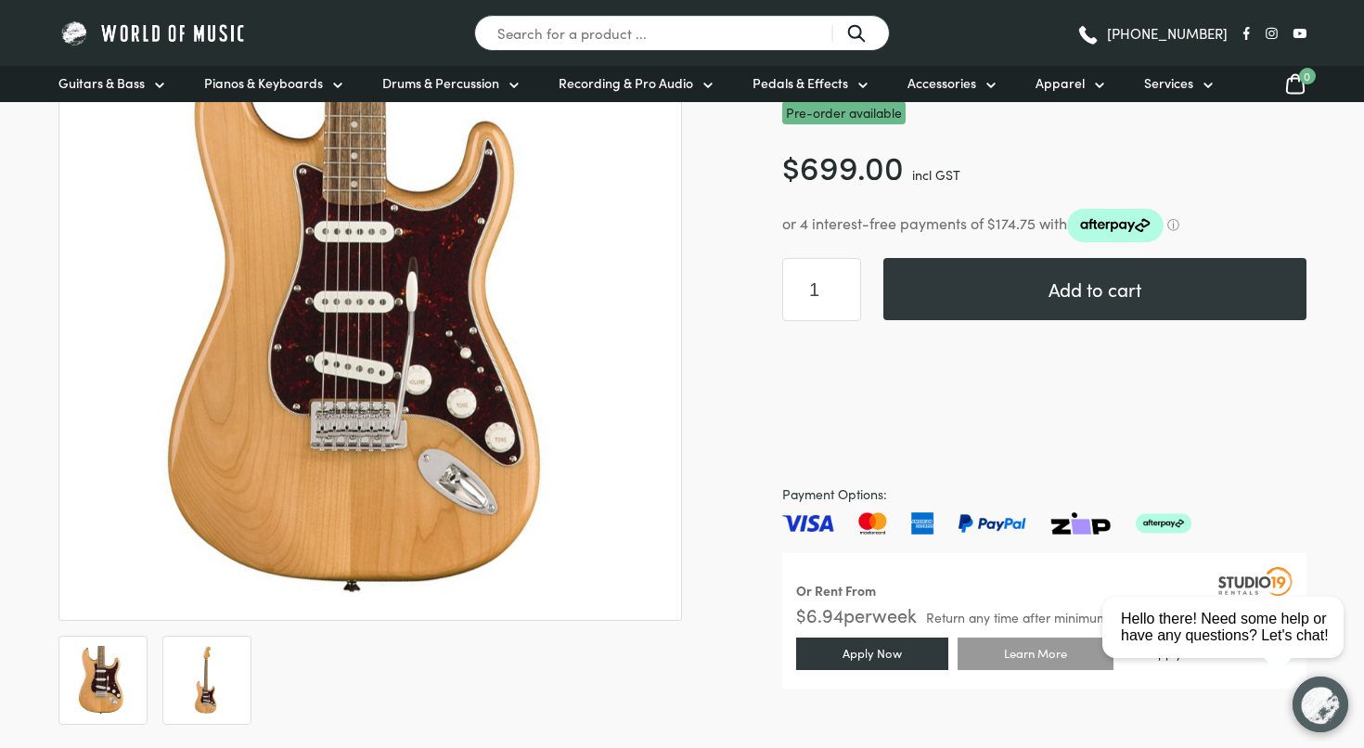
click at [194, 676] on img at bounding box center [207, 680] width 69 height 69
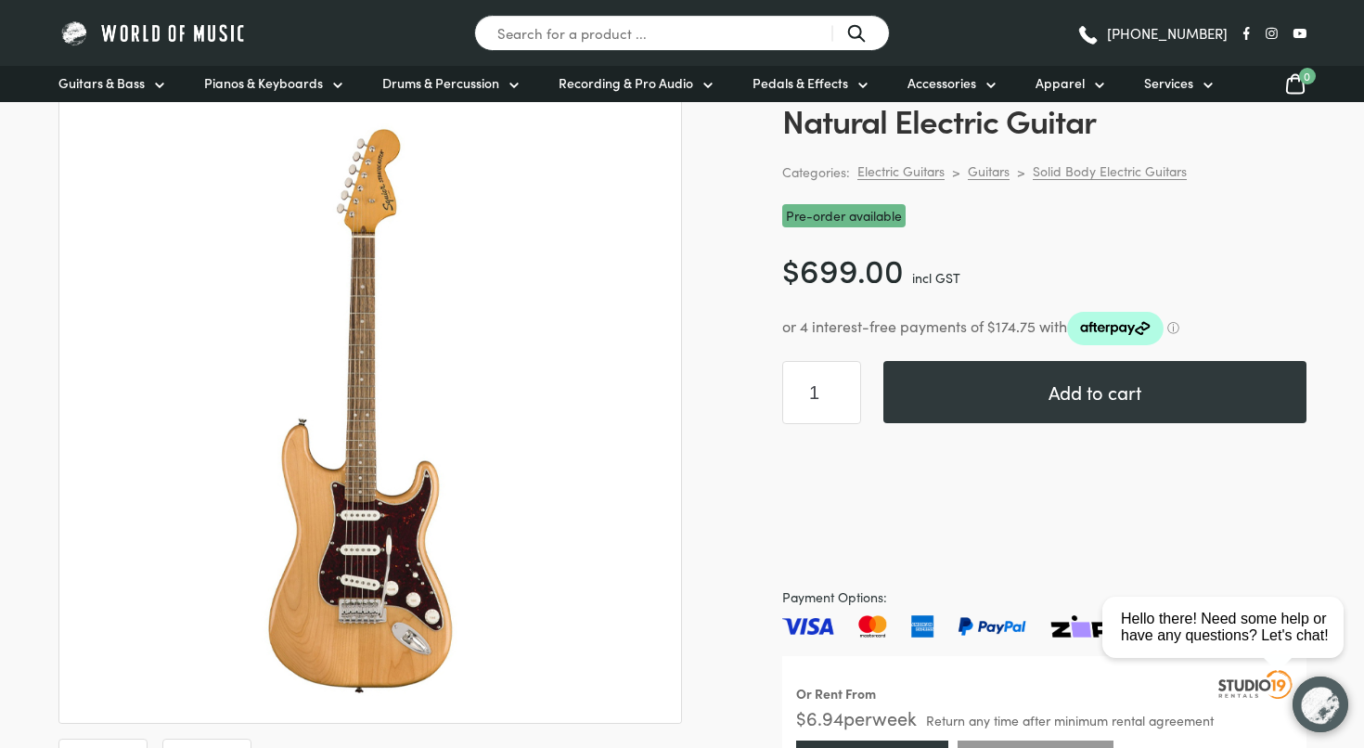
scroll to position [191, 0]
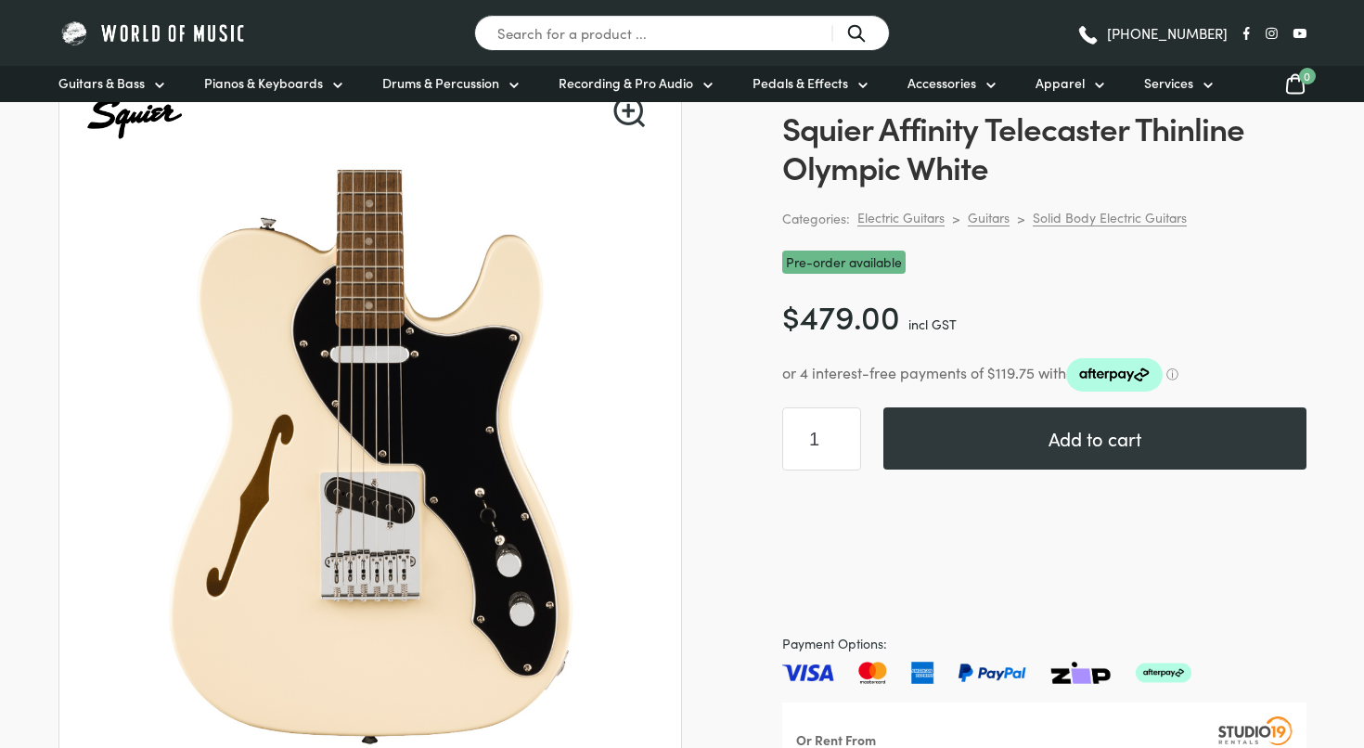
scroll to position [285, 0]
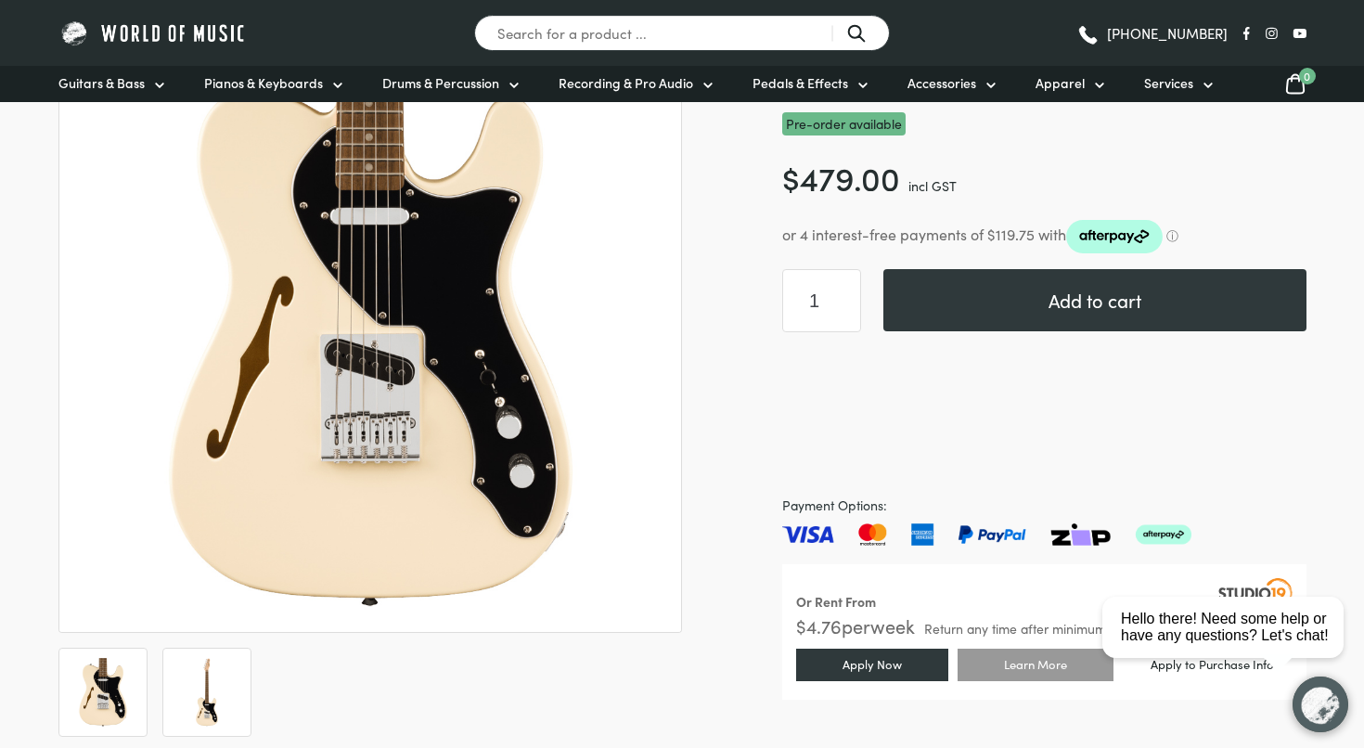
click at [216, 711] on img at bounding box center [207, 692] width 69 height 69
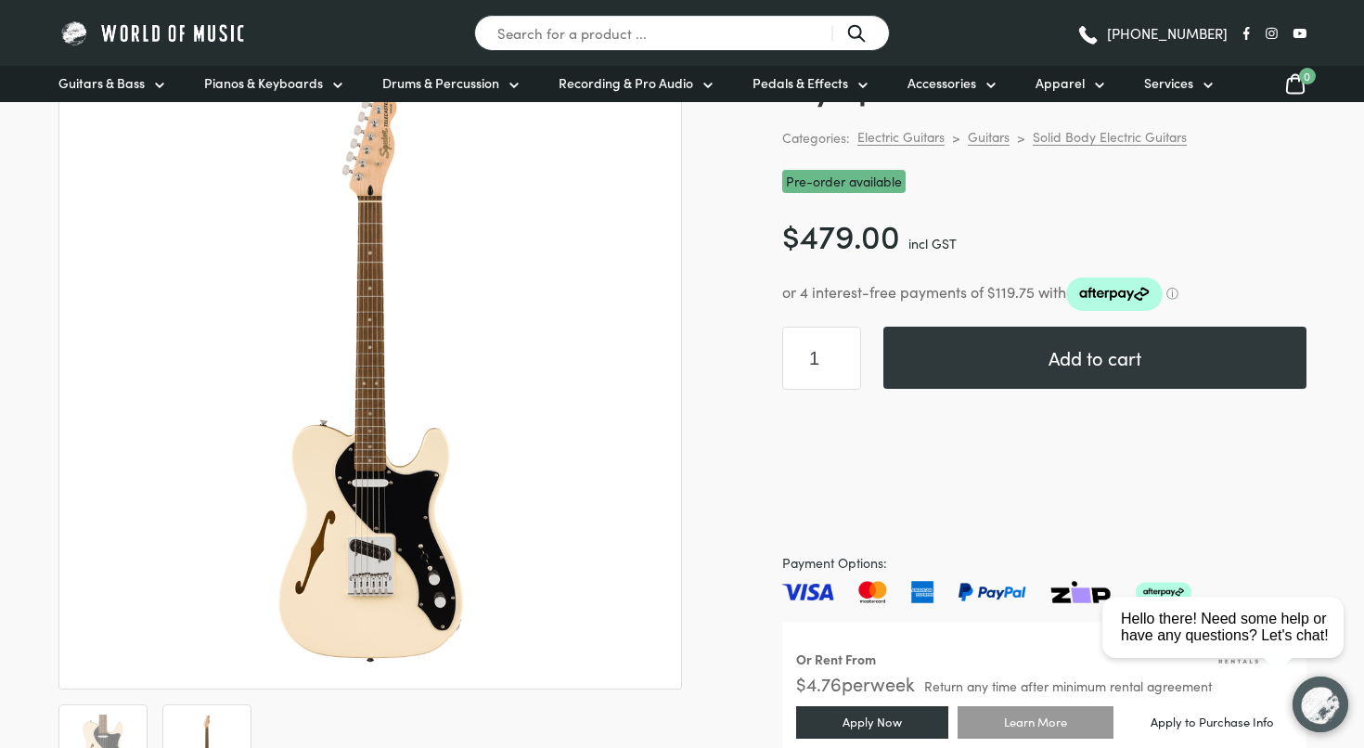
scroll to position [159, 0]
